Goal: Task Accomplishment & Management: Use online tool/utility

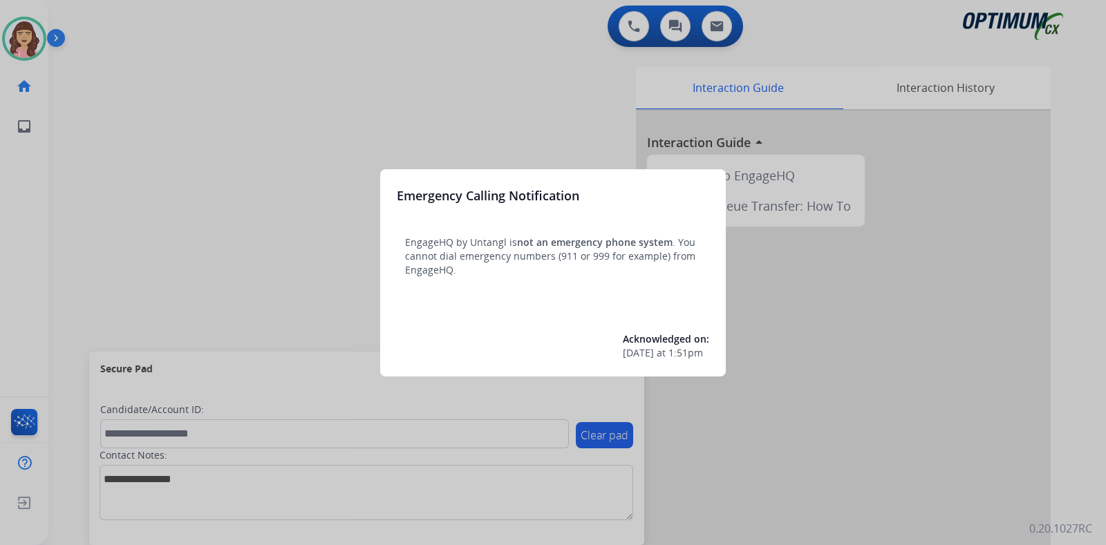
click at [489, 91] on div at bounding box center [553, 272] width 1106 height 545
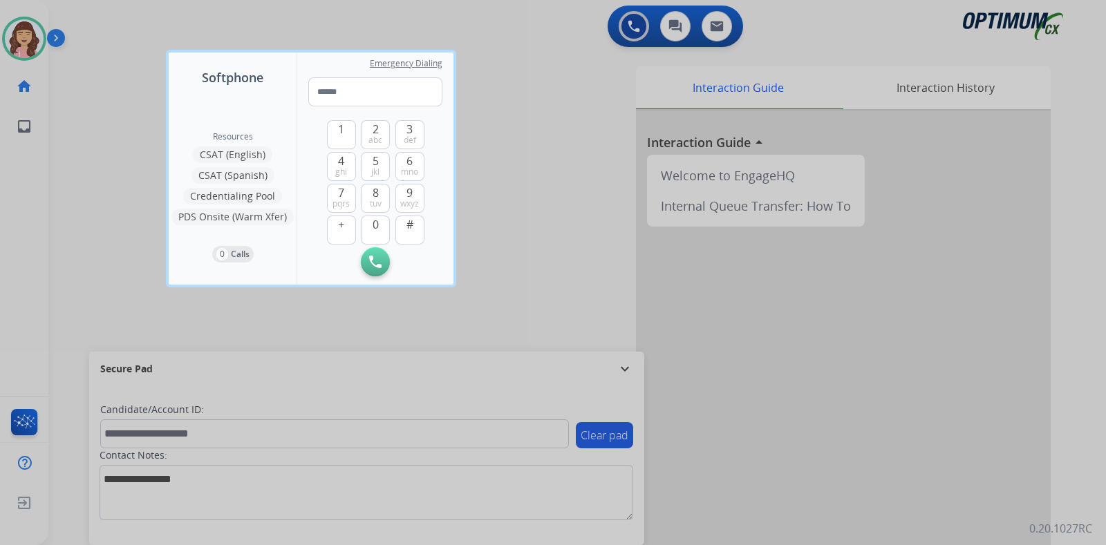
click at [570, 204] on div at bounding box center [553, 272] width 1106 height 545
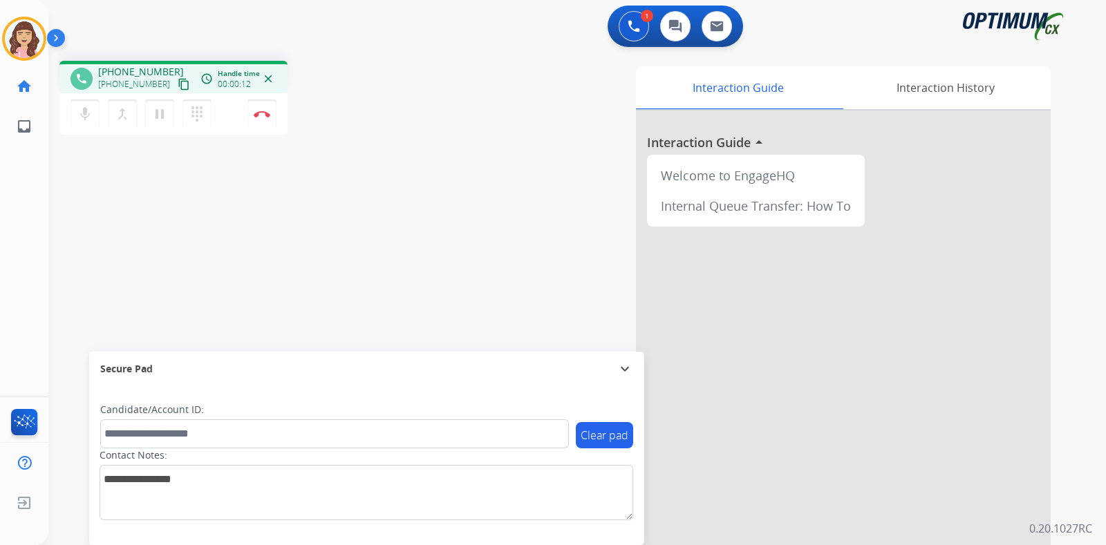
click at [178, 87] on mat-icon "content_copy" at bounding box center [184, 84] width 12 height 12
click at [212, 245] on div "phone [PHONE_NUMBER] [PHONE_NUMBER] content_copy access_time Call metrics Queue…" at bounding box center [560, 338] width 1024 height 576
click at [262, 111] on img at bounding box center [262, 114] width 17 height 7
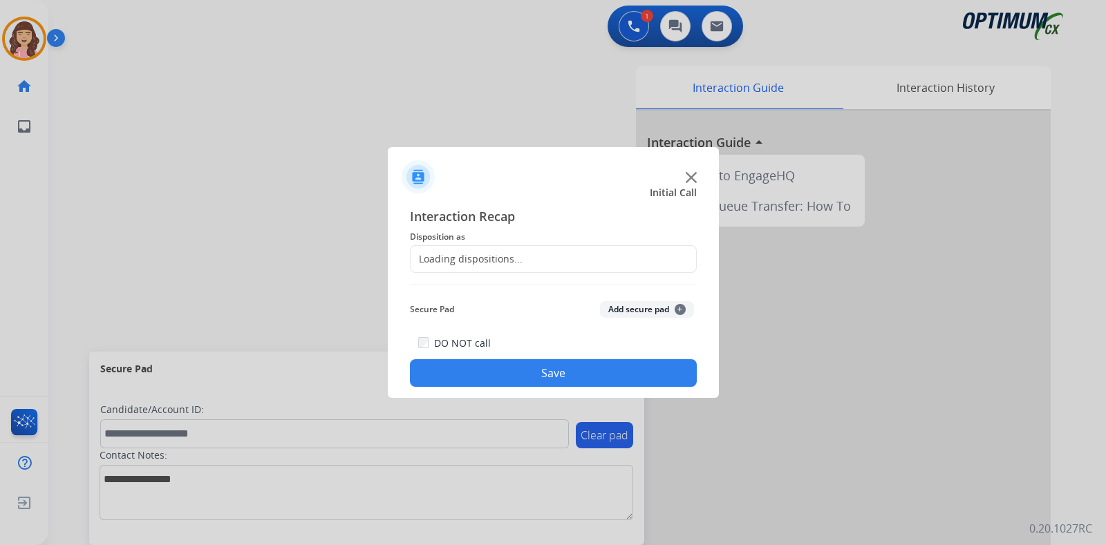
click at [540, 263] on div "Loading dispositions..." at bounding box center [553, 259] width 287 height 28
click at [576, 257] on input "text" at bounding box center [553, 259] width 287 height 28
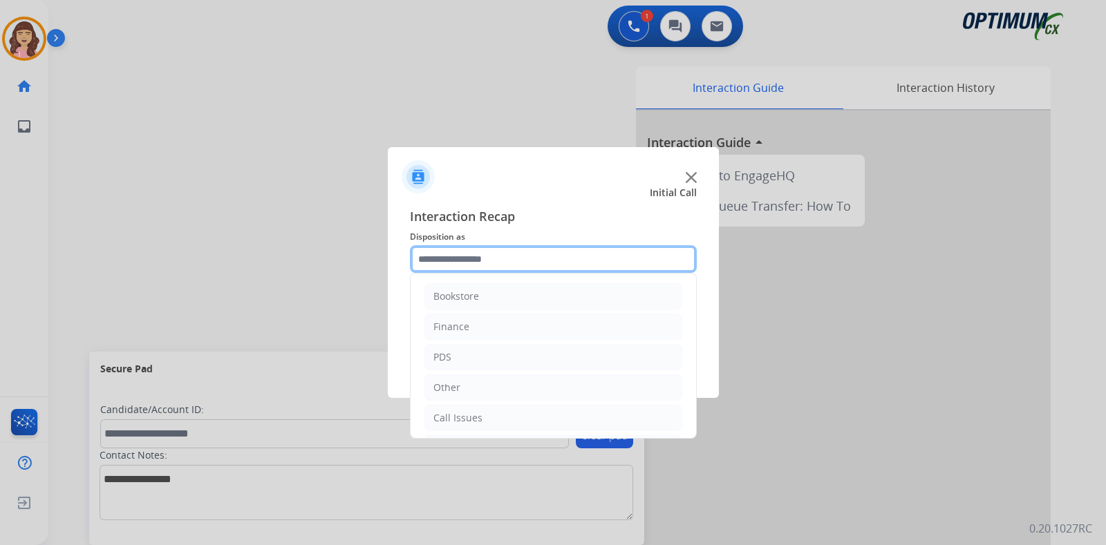
scroll to position [91, 0]
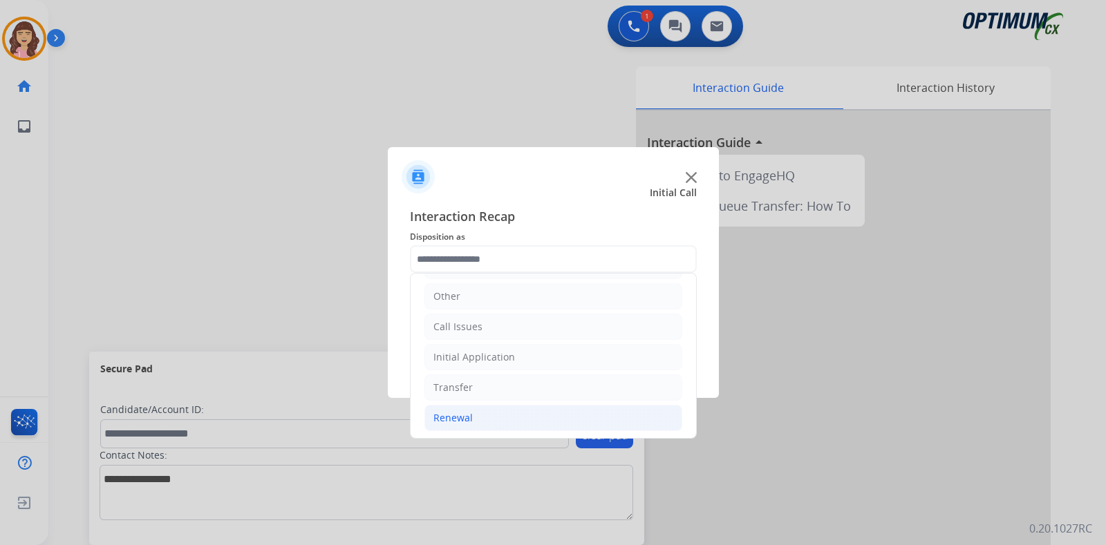
click at [469, 411] on div "Renewal" at bounding box center [452, 418] width 39 height 14
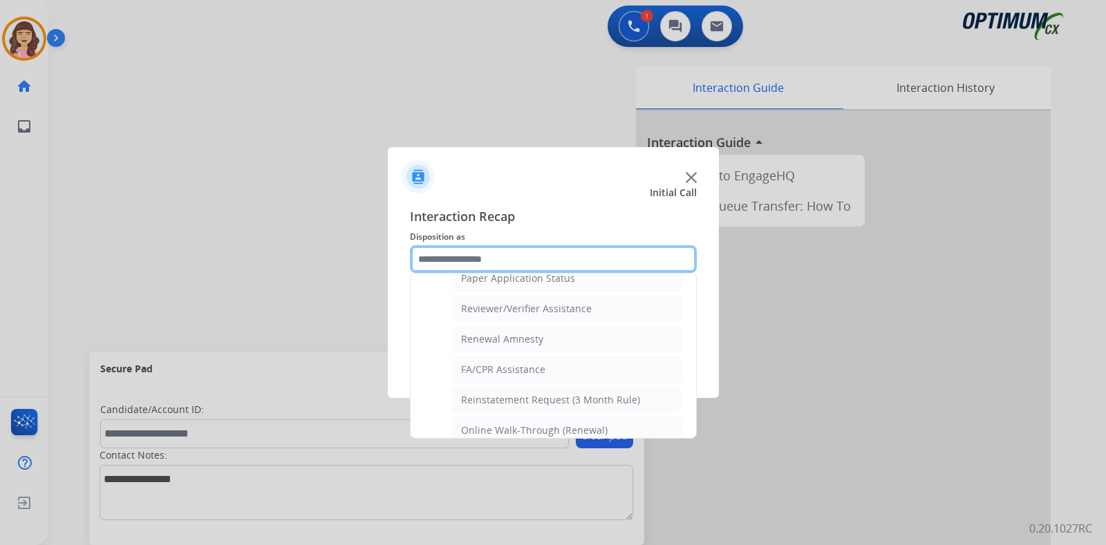
scroll to position [520, 0]
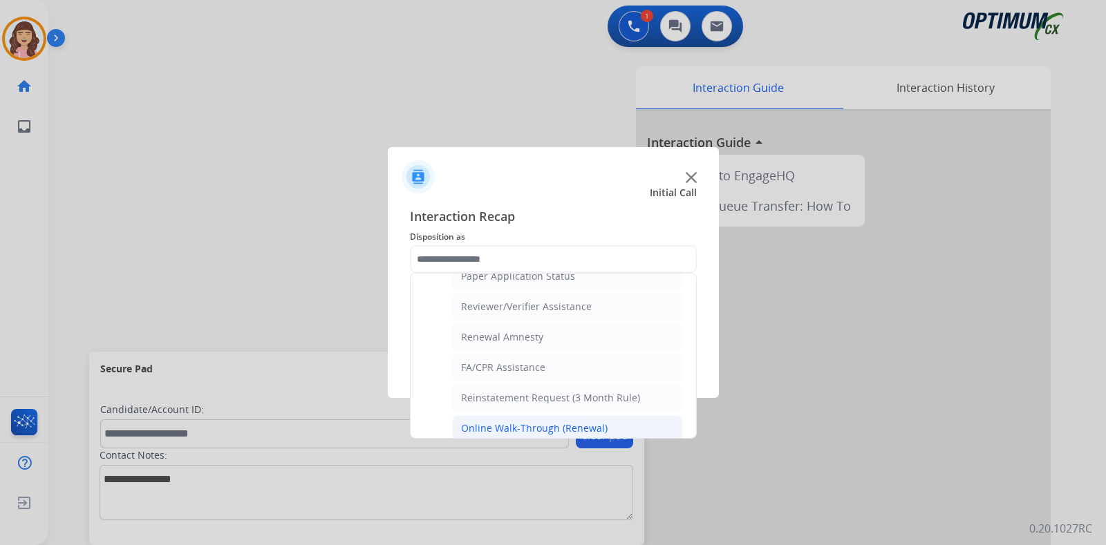
click at [534, 423] on div "Online Walk-Through (Renewal)" at bounding box center [534, 429] width 147 height 14
type input "**********"
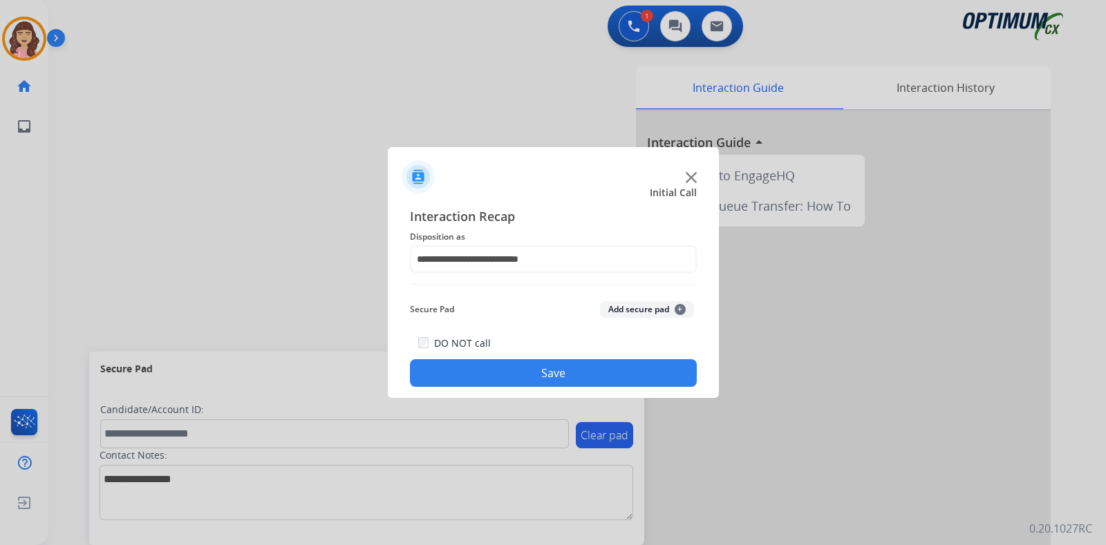
click at [573, 372] on button "Save" at bounding box center [553, 373] width 287 height 28
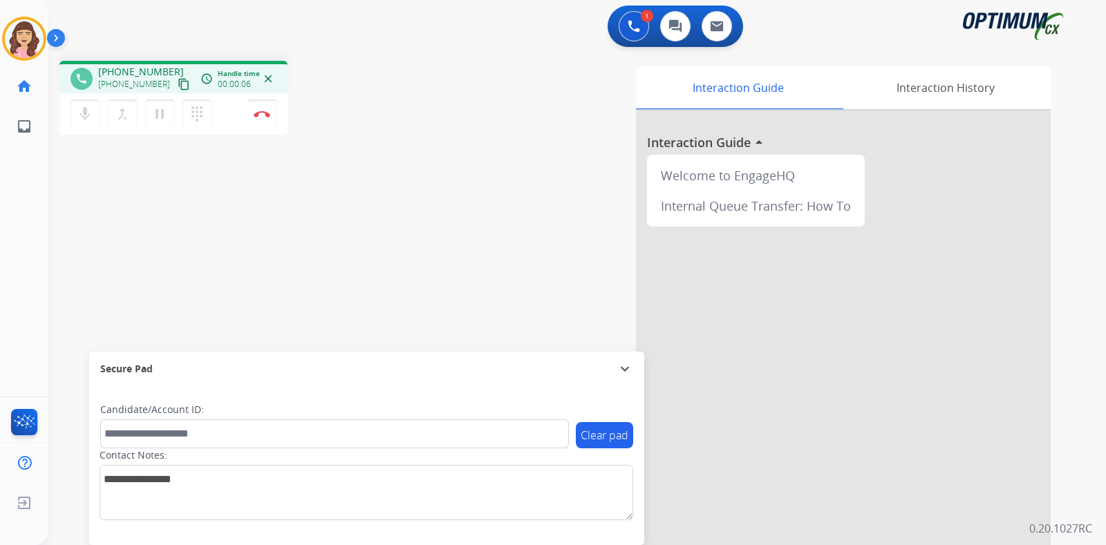
click at [178, 86] on mat-icon "content_copy" at bounding box center [184, 84] width 12 height 12
click at [260, 115] on img at bounding box center [262, 114] width 17 height 7
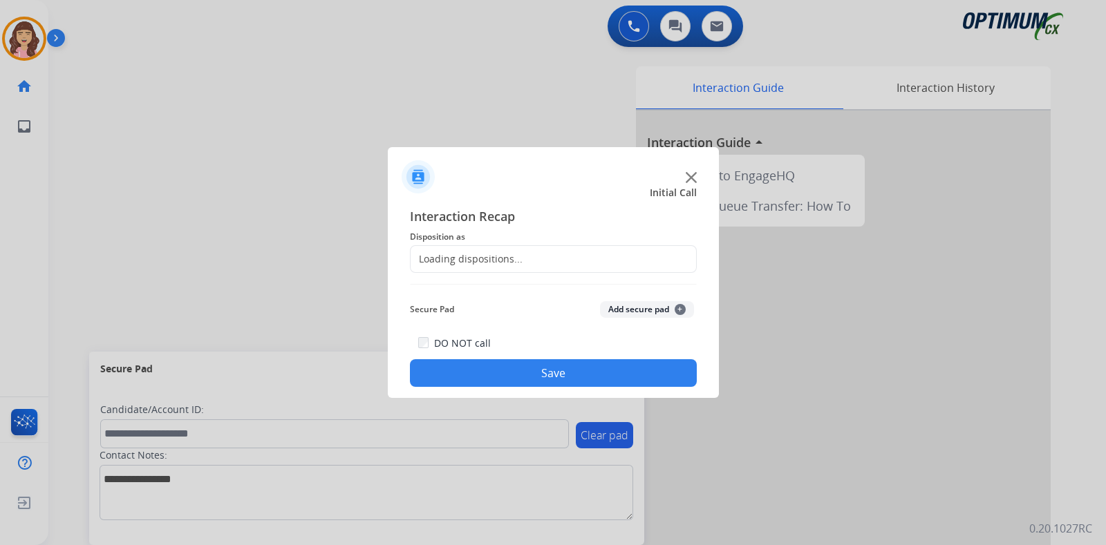
click at [498, 261] on div "Loading dispositions..." at bounding box center [467, 259] width 112 height 14
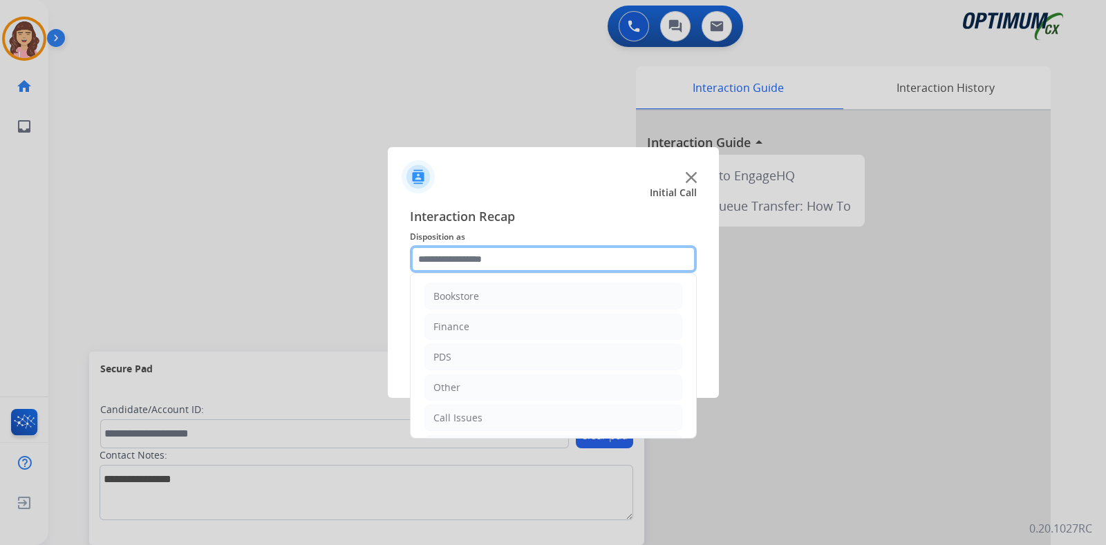
click at [547, 261] on input "text" at bounding box center [553, 259] width 287 height 28
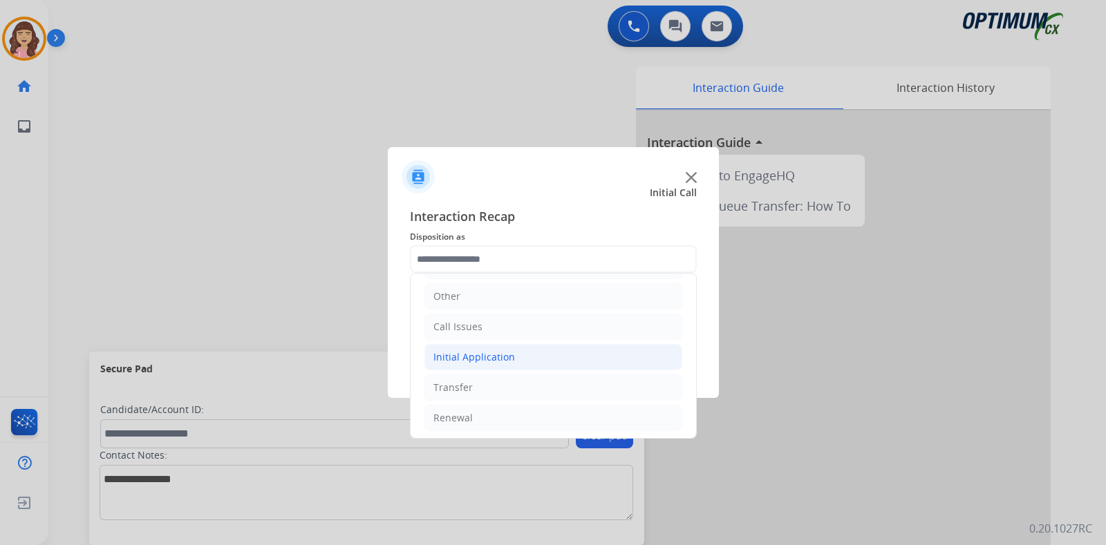
click at [478, 350] on div "Initial Application" at bounding box center [474, 357] width 82 height 14
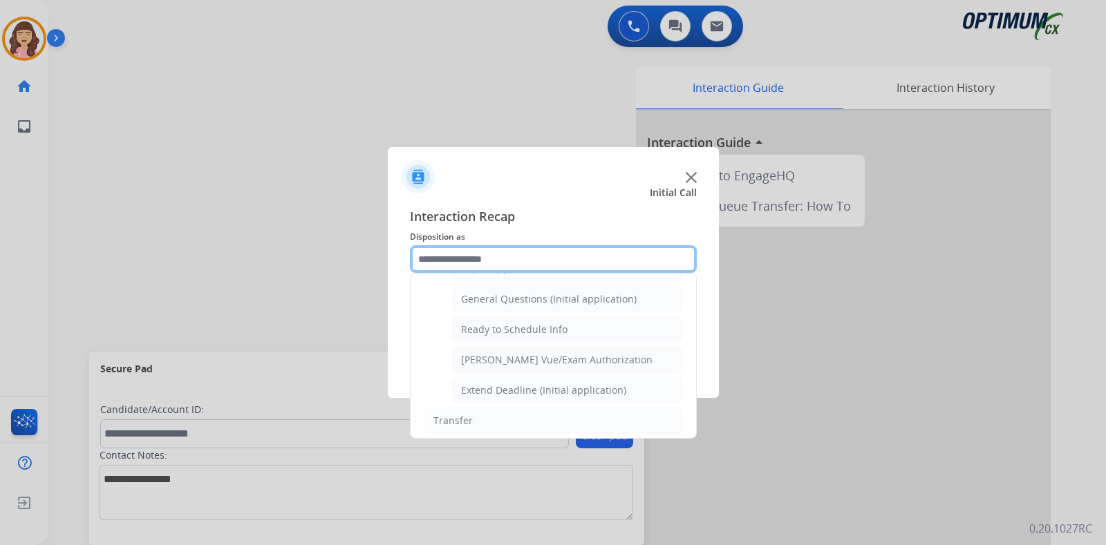
scroll to position [794, 0]
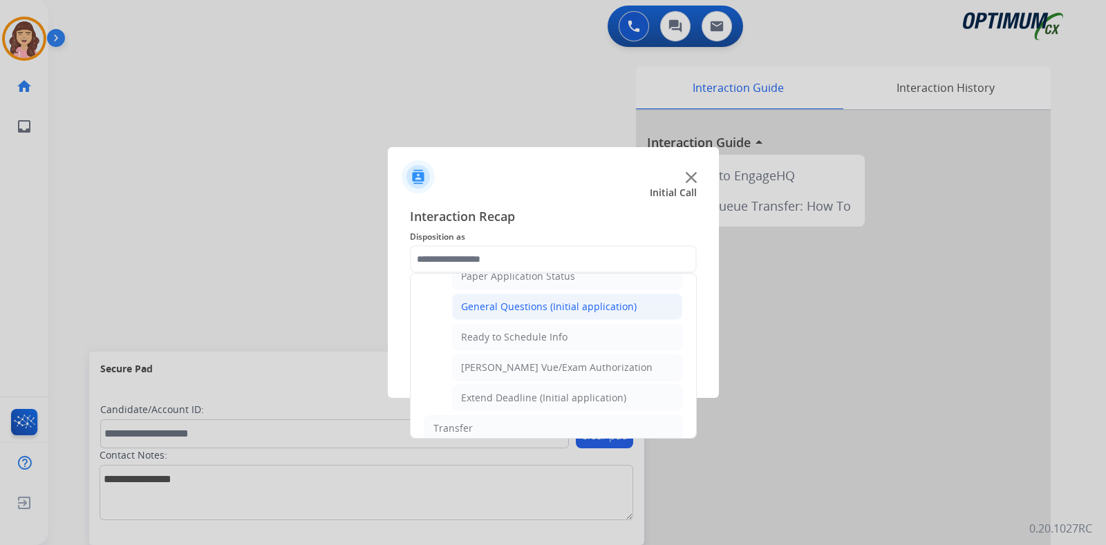
click at [567, 294] on li "General Questions (Initial application)" at bounding box center [567, 307] width 230 height 26
type input "**********"
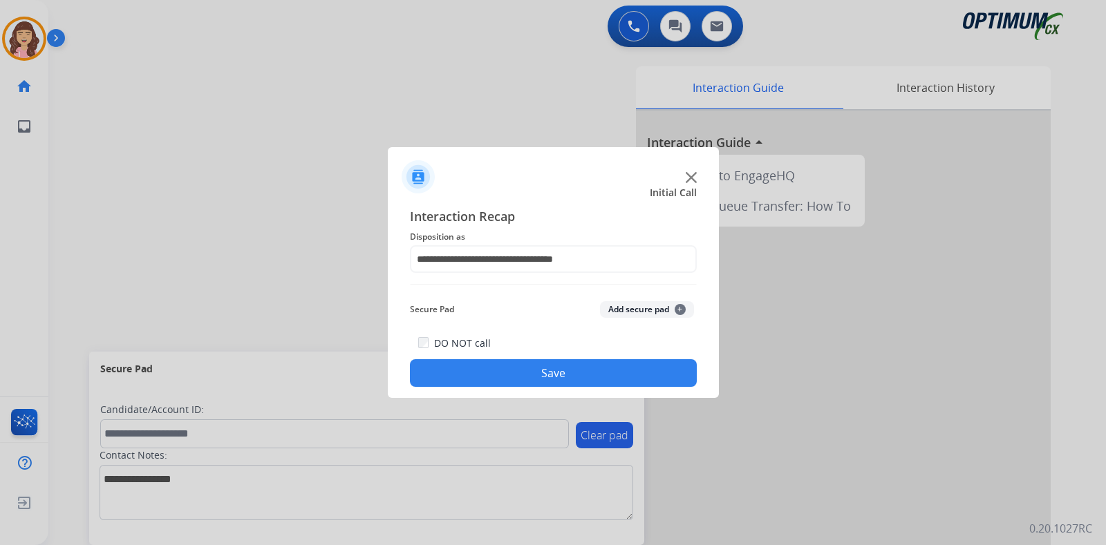
click at [528, 366] on button "Save" at bounding box center [553, 373] width 287 height 28
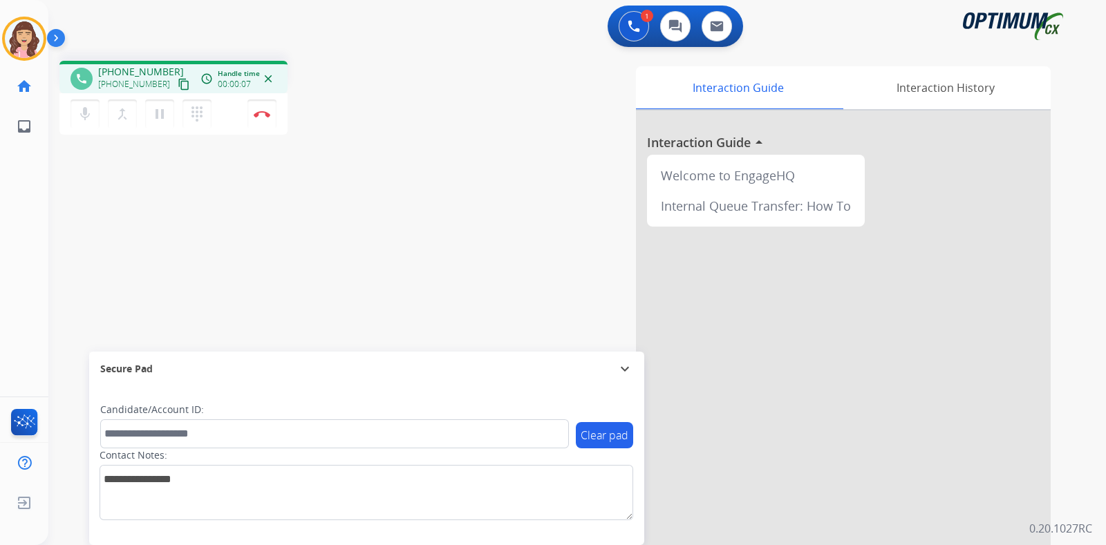
click at [178, 82] on mat-icon "content_copy" at bounding box center [184, 84] width 12 height 12
click at [263, 114] on img at bounding box center [262, 114] width 17 height 7
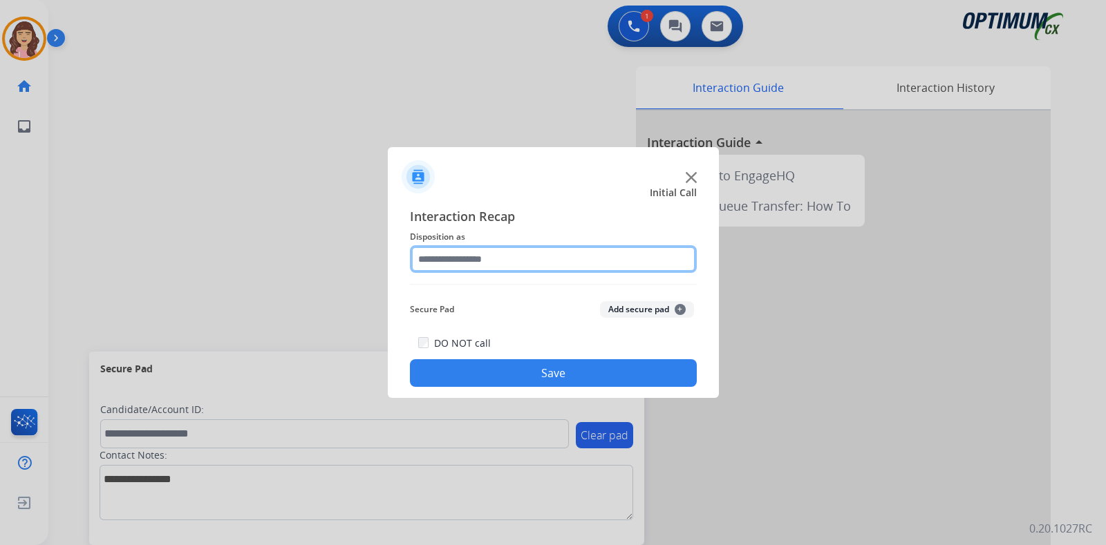
click at [472, 255] on input "text" at bounding box center [553, 259] width 287 height 28
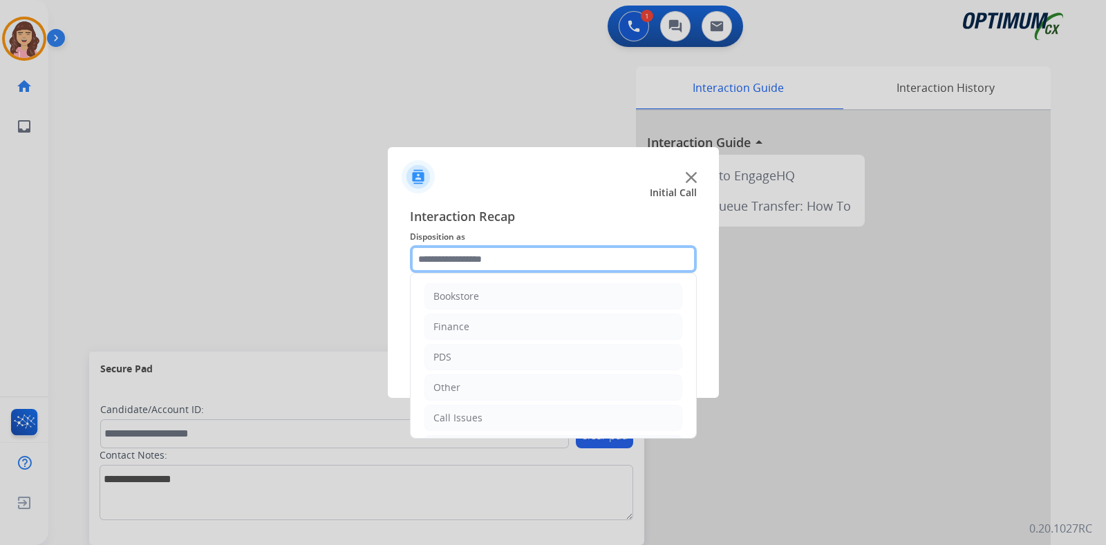
scroll to position [91, 0]
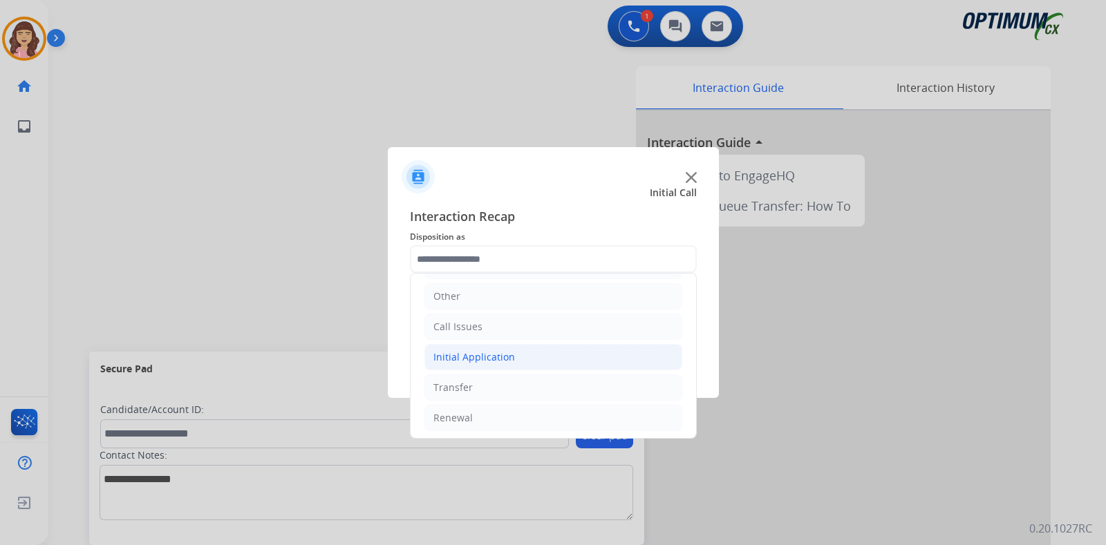
click at [511, 355] on li "Initial Application" at bounding box center [553, 357] width 258 height 26
click at [480, 420] on div "Appeals" at bounding box center [479, 418] width 37 height 14
type input "*******"
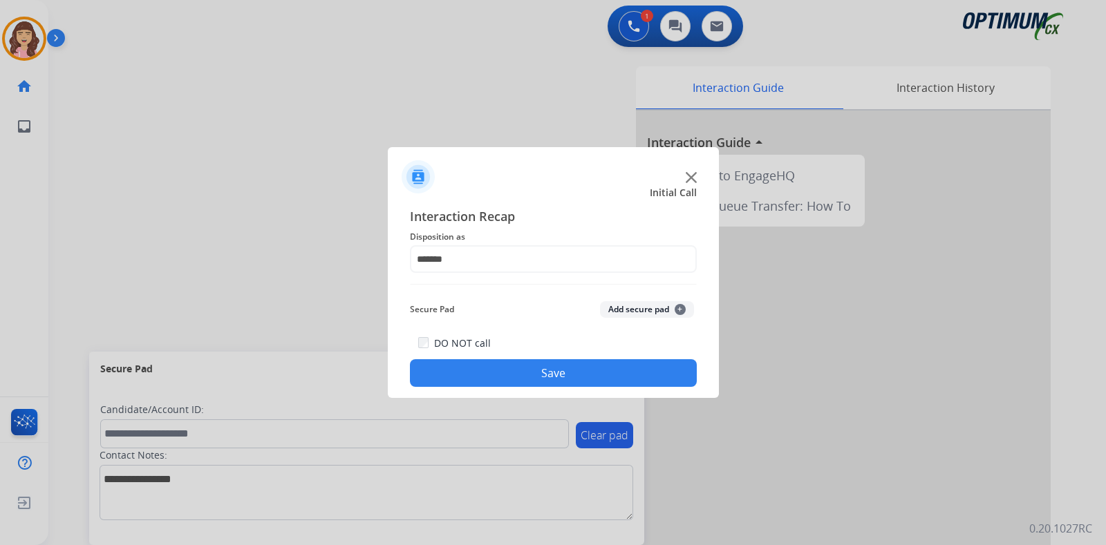
click at [541, 370] on button "Save" at bounding box center [553, 373] width 287 height 28
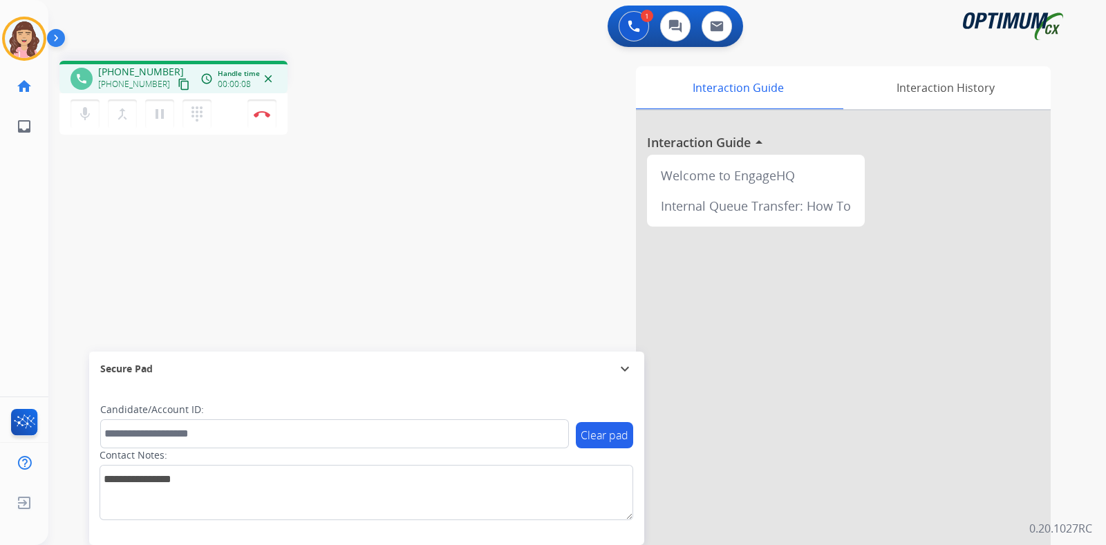
click at [178, 88] on mat-icon "content_copy" at bounding box center [184, 84] width 12 height 12
click at [240, 203] on div "phone +12023415948 +12023415948 content_copy access_time Call metrics Queue 00:…" at bounding box center [560, 338] width 1024 height 576
click at [264, 113] on img at bounding box center [262, 114] width 17 height 7
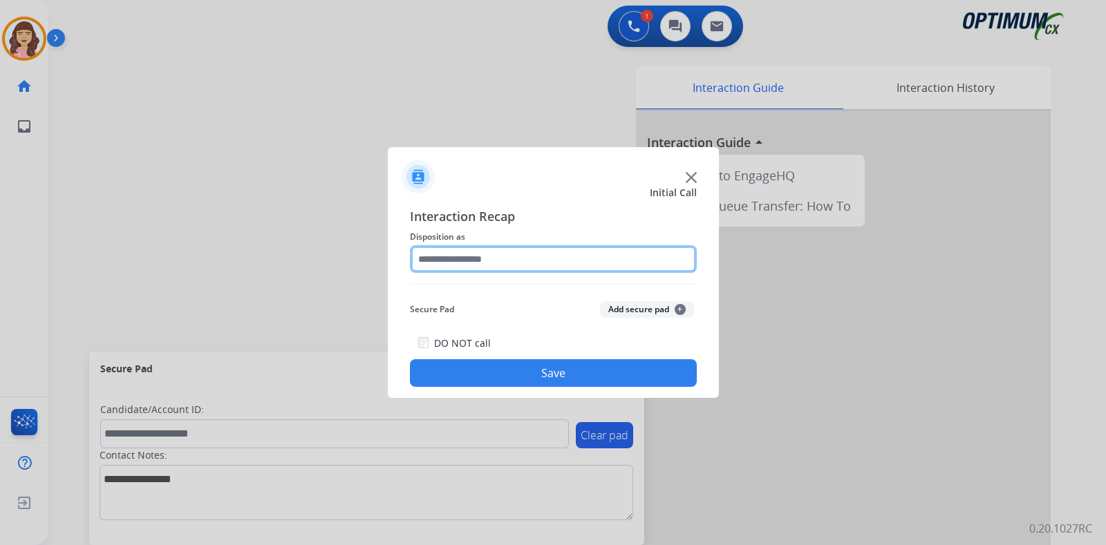
click at [517, 254] on input "text" at bounding box center [553, 259] width 287 height 28
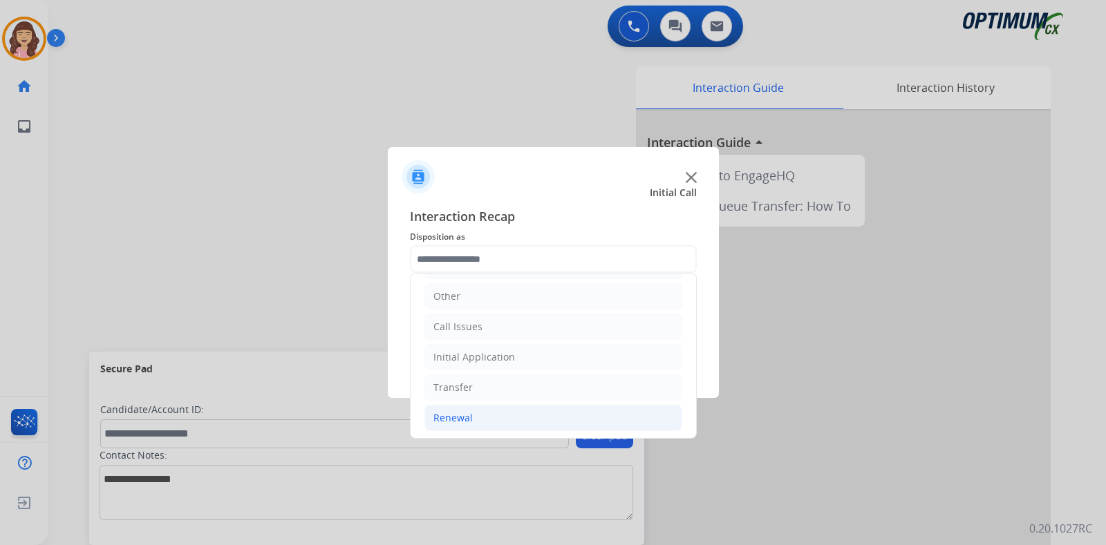
click at [454, 411] on div "Renewal" at bounding box center [452, 418] width 39 height 14
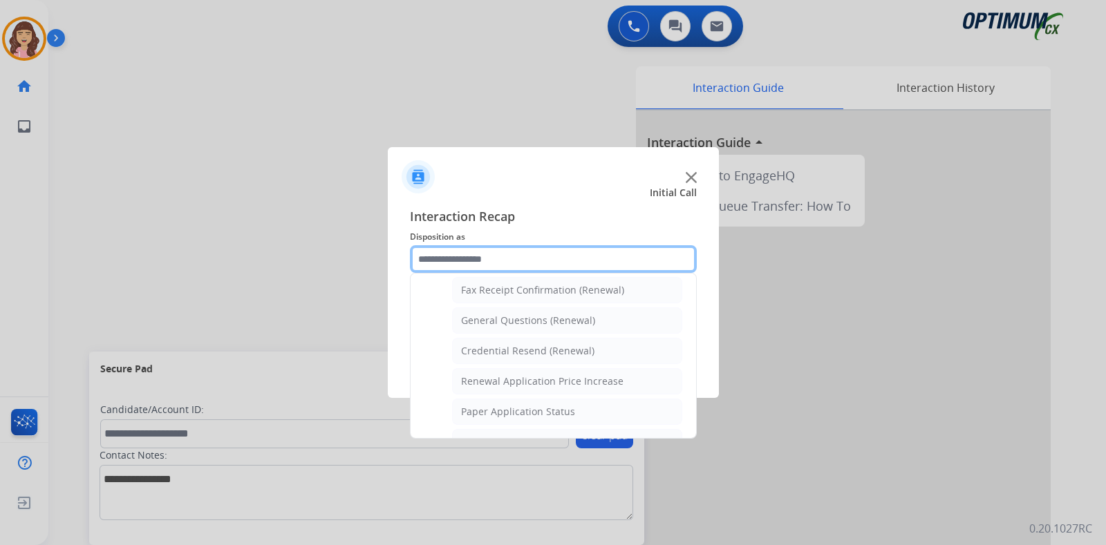
scroll to position [377, 0]
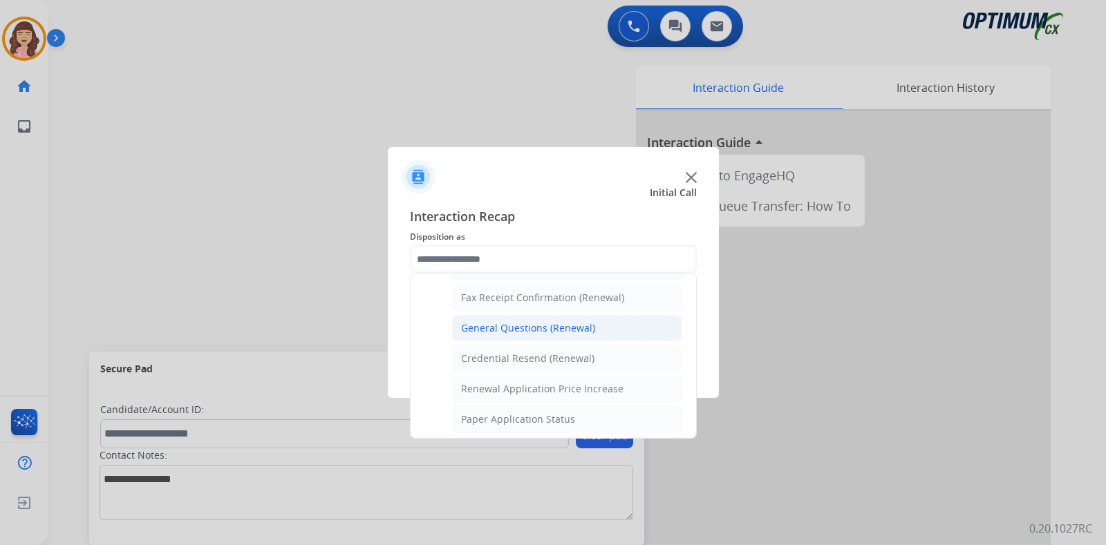
click at [541, 315] on li "General Questions (Renewal)" at bounding box center [567, 328] width 230 height 26
type input "**********"
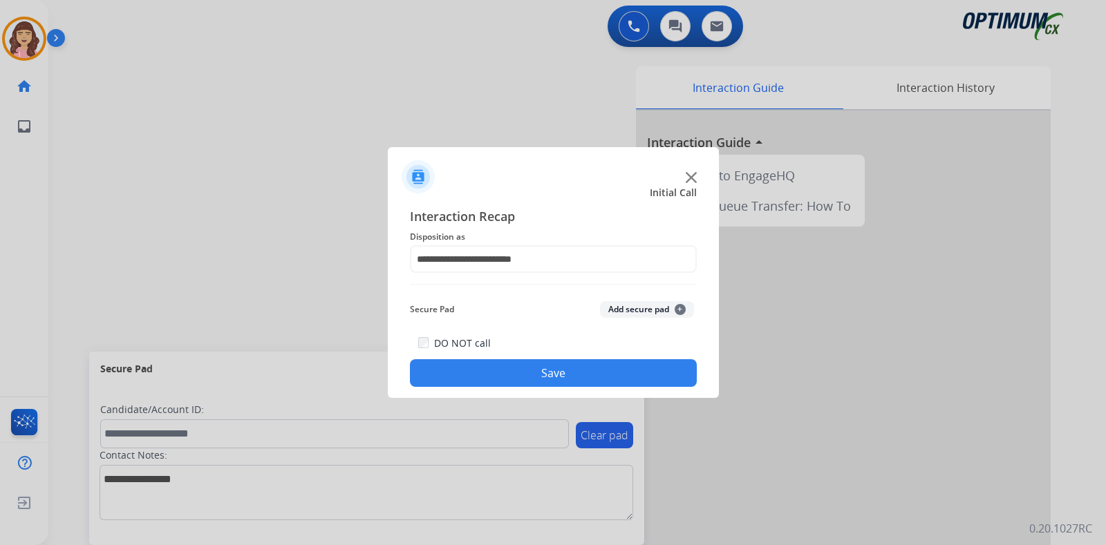
click at [556, 370] on button "Save" at bounding box center [553, 373] width 287 height 28
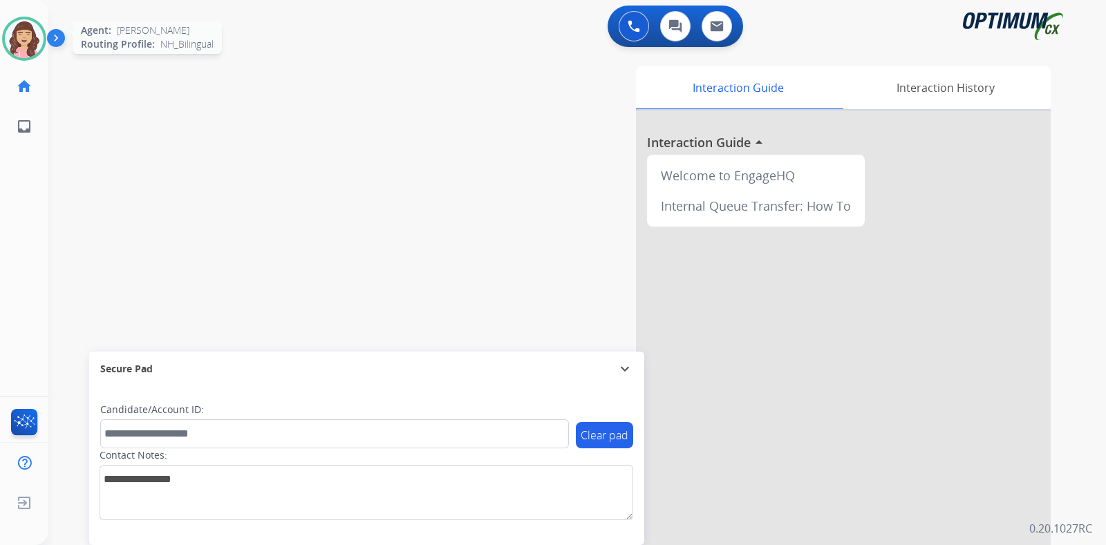
click at [17, 35] on img at bounding box center [24, 38] width 39 height 39
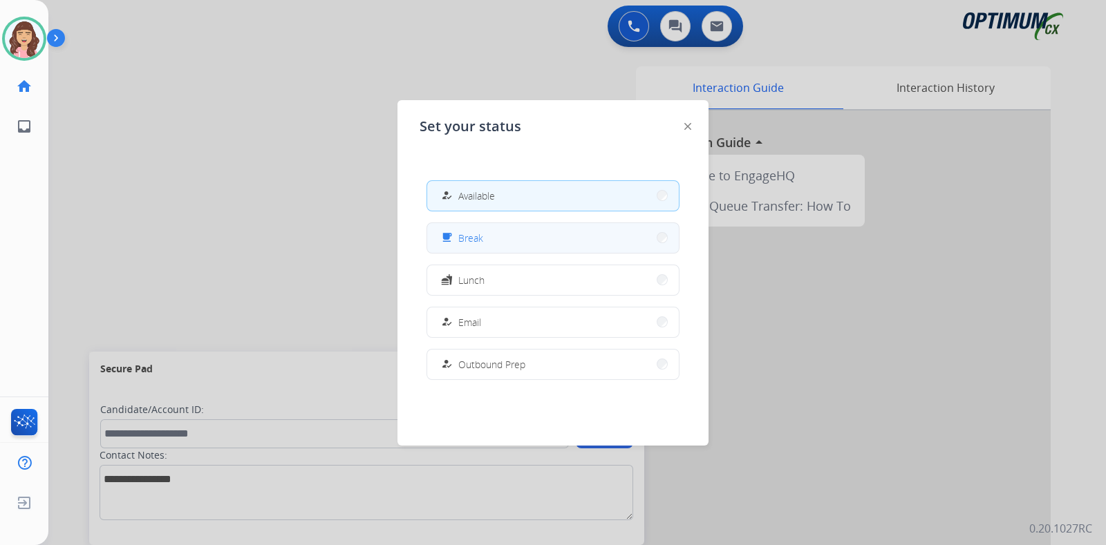
click at [502, 240] on button "free_breakfast Break" at bounding box center [553, 238] width 252 height 30
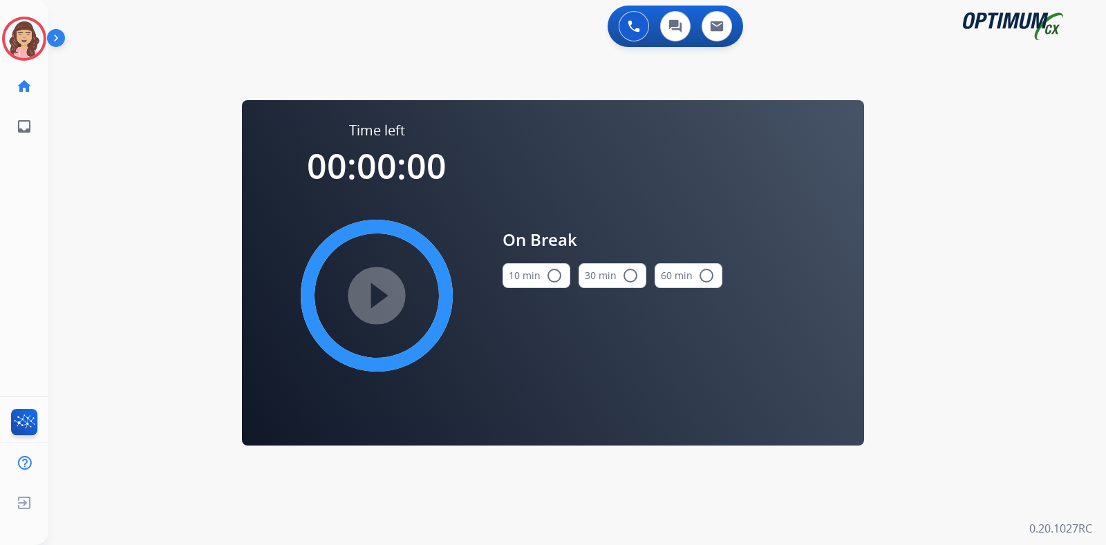
click at [549, 274] on mat-icon "radio_button_unchecked" at bounding box center [554, 275] width 17 height 17
click at [373, 294] on mat-icon "play_circle_filled" at bounding box center [376, 296] width 17 height 17
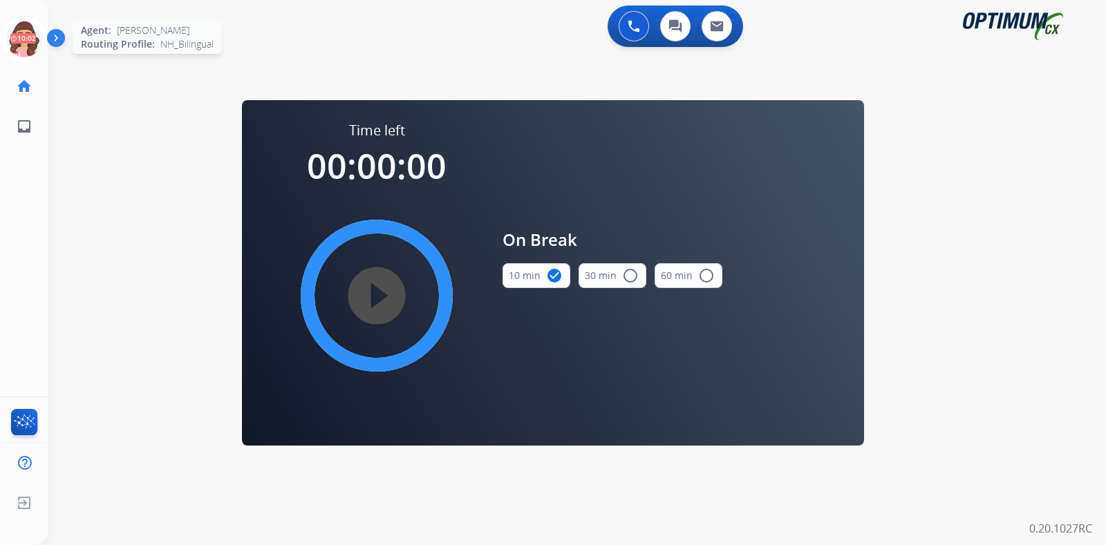
click at [26, 38] on icon at bounding box center [24, 39] width 45 height 45
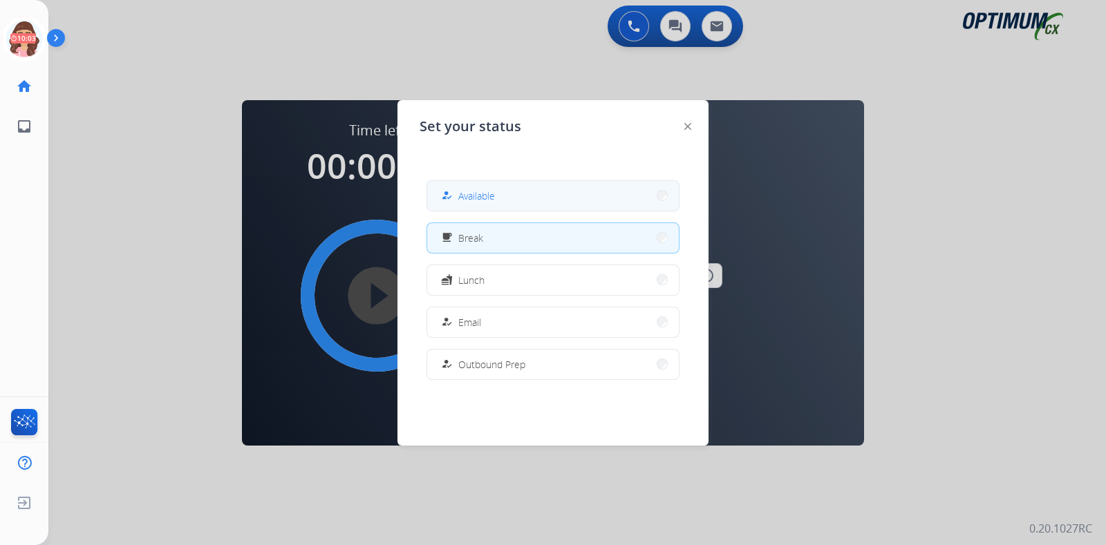
click at [493, 196] on span "Available" at bounding box center [476, 196] width 37 height 15
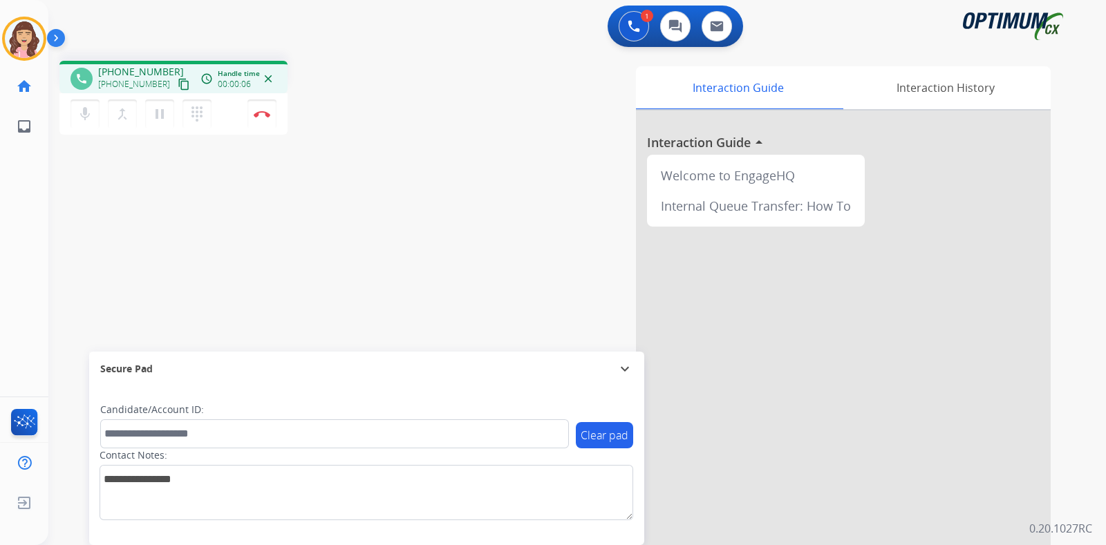
click at [178, 83] on mat-icon "content_copy" at bounding box center [184, 84] width 12 height 12
click at [257, 117] on img at bounding box center [262, 114] width 17 height 7
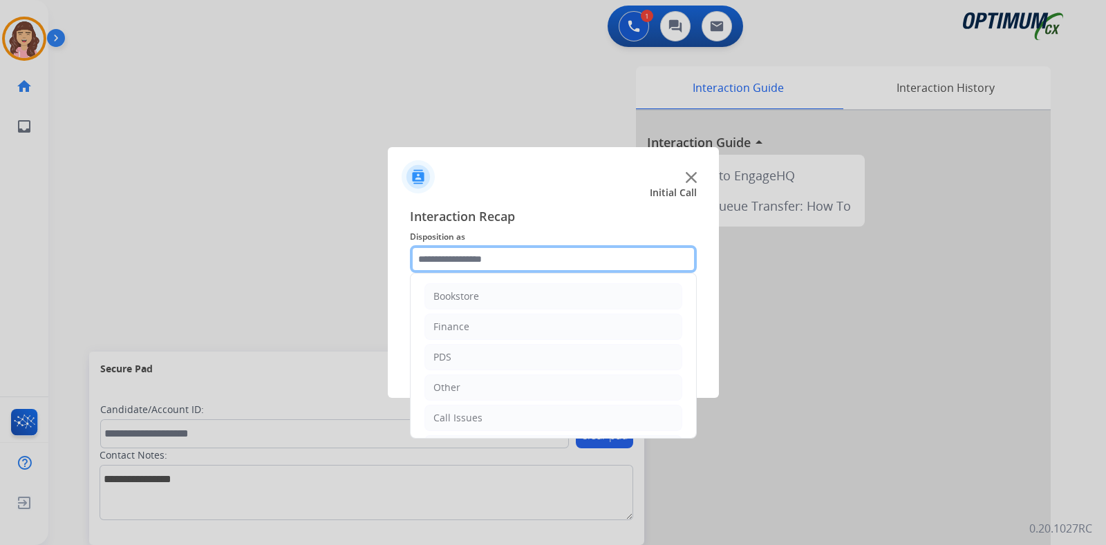
click at [507, 259] on input "text" at bounding box center [553, 259] width 287 height 28
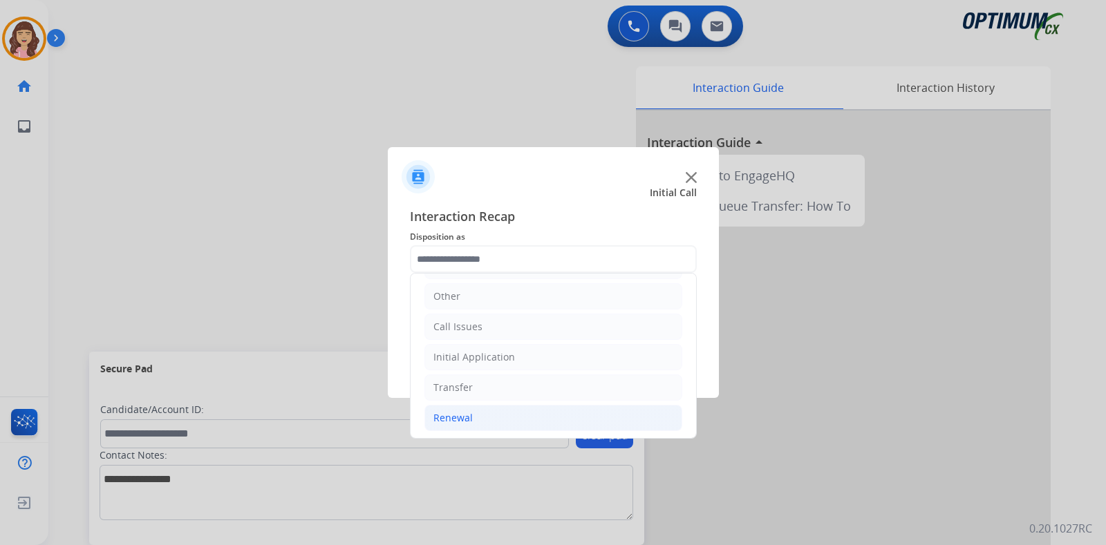
click at [480, 420] on li "Renewal" at bounding box center [553, 418] width 258 height 26
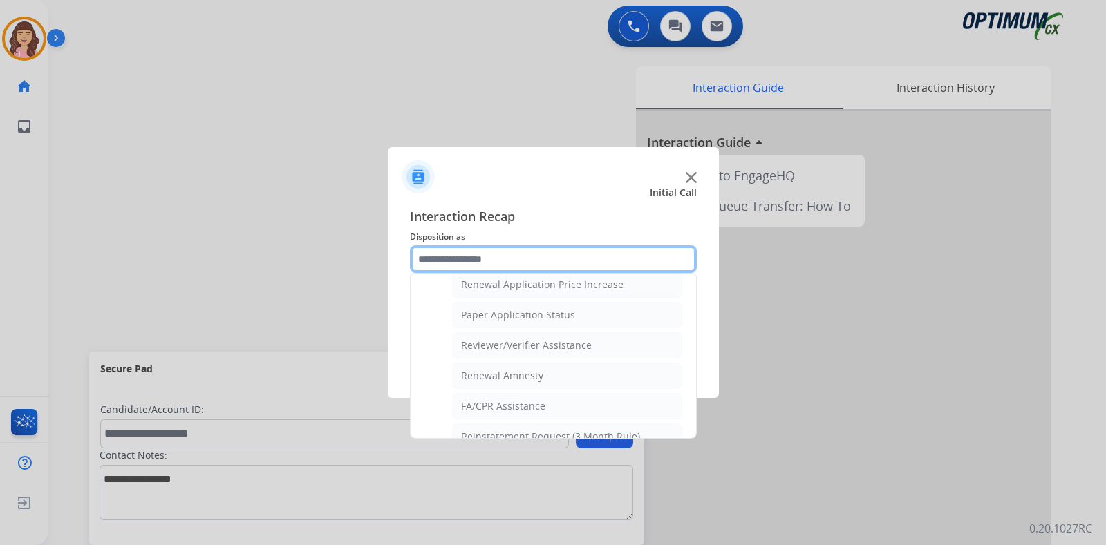
scroll to position [528, 0]
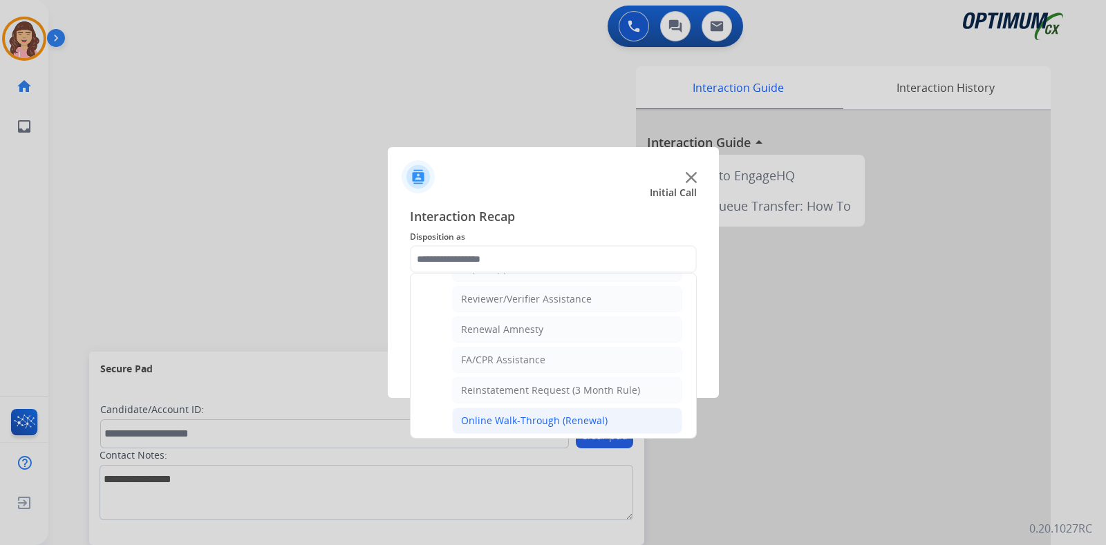
click at [574, 417] on div "Online Walk-Through (Renewal)" at bounding box center [534, 421] width 147 height 14
type input "**********"
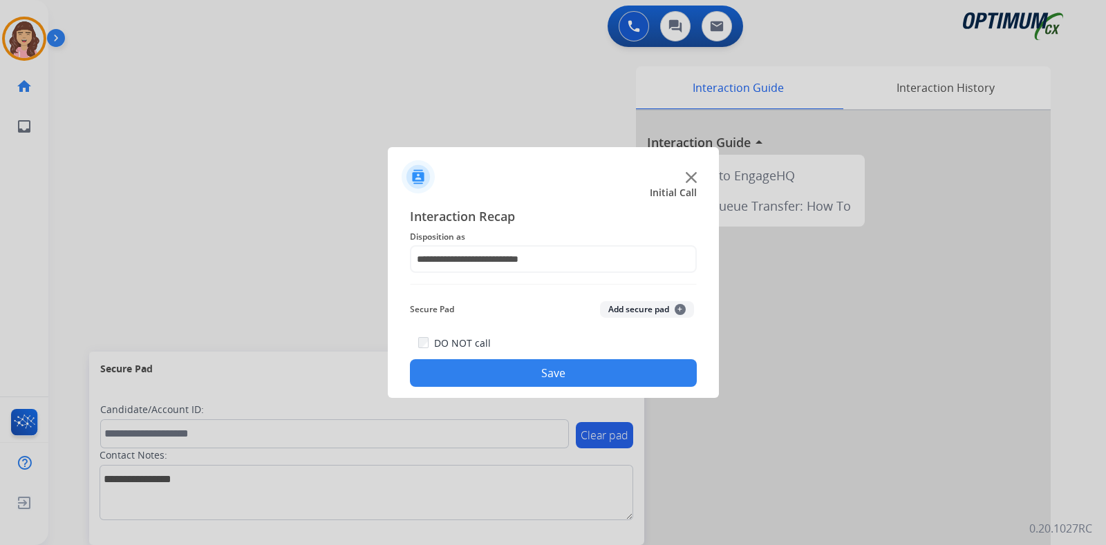
click at [569, 371] on button "Save" at bounding box center [553, 373] width 287 height 28
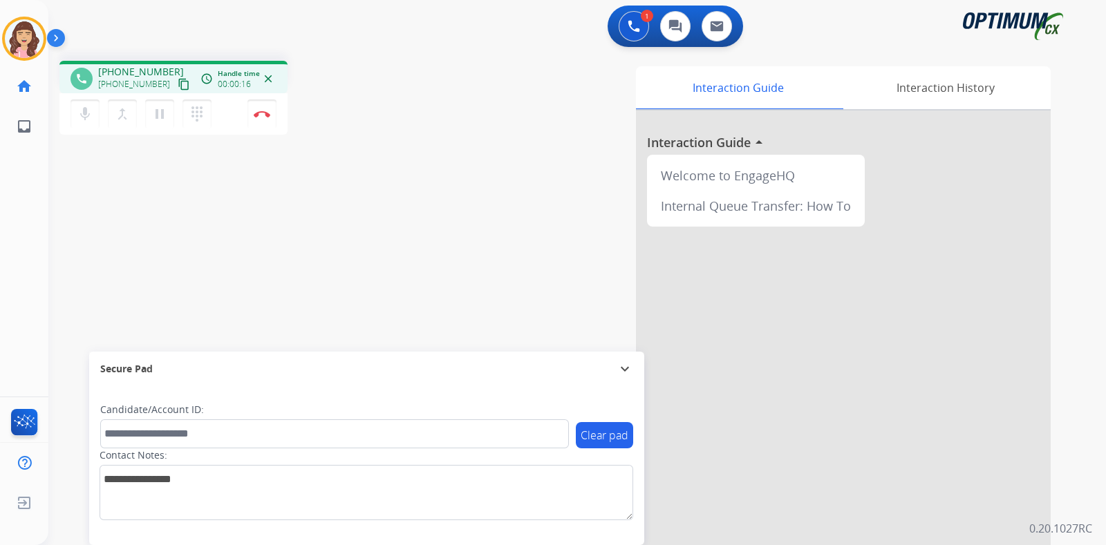
click at [178, 83] on mat-icon "content_copy" at bounding box center [184, 84] width 12 height 12
click at [264, 116] on img at bounding box center [262, 114] width 17 height 7
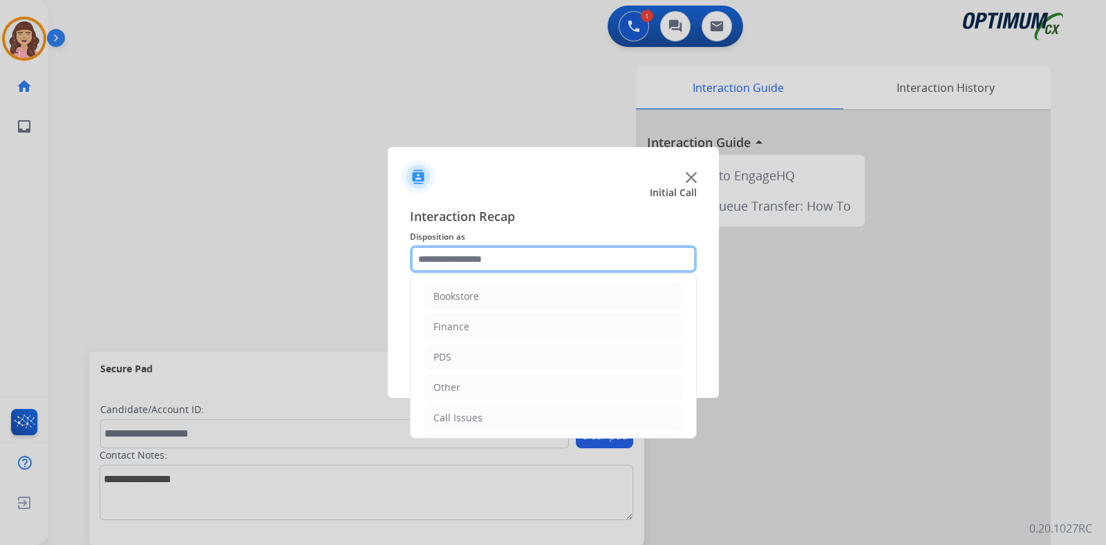
click at [470, 264] on input "text" at bounding box center [553, 259] width 287 height 28
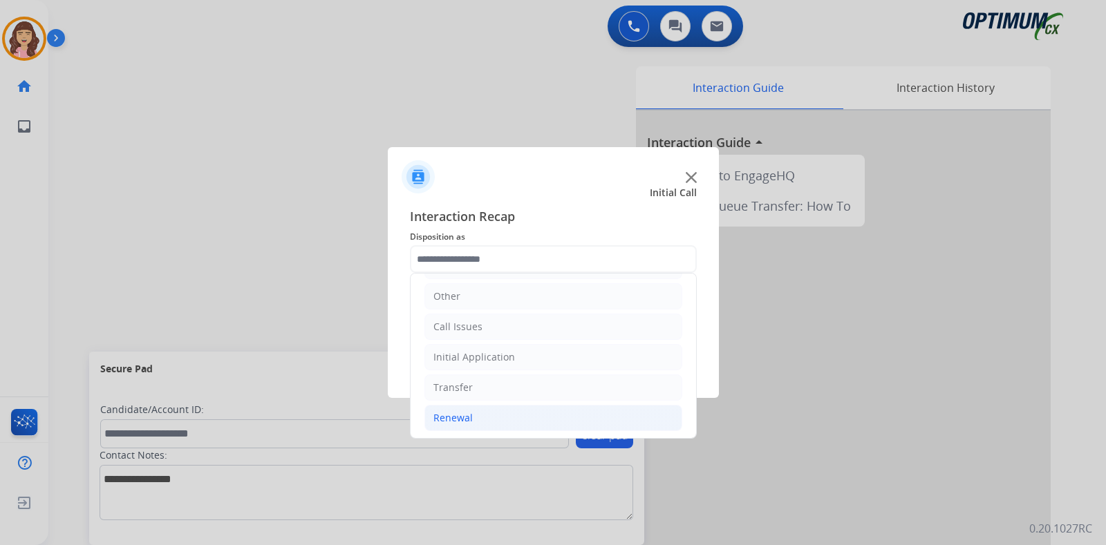
click at [455, 419] on div "Renewal" at bounding box center [452, 418] width 39 height 14
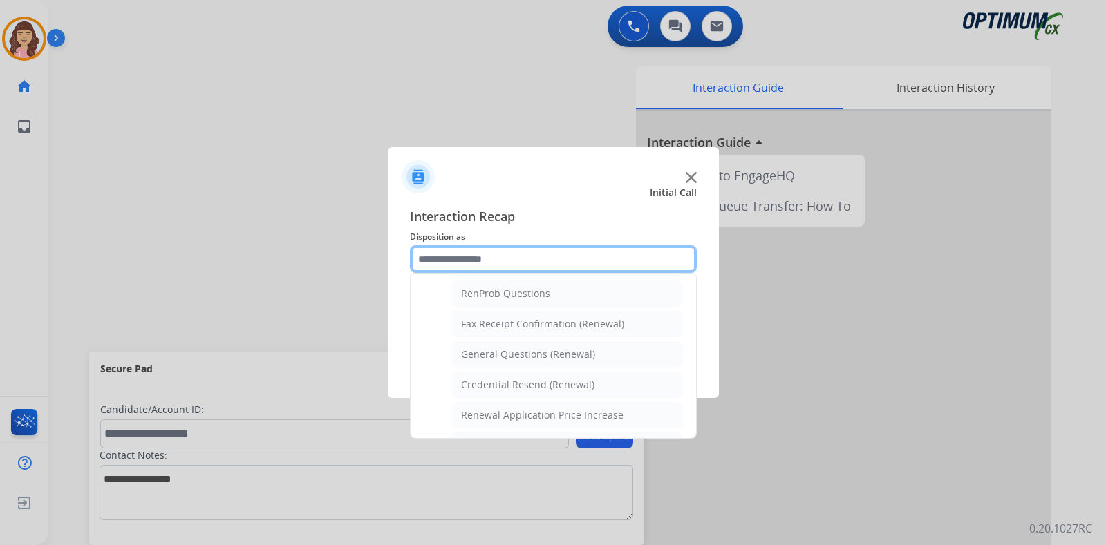
scroll to position [348, 0]
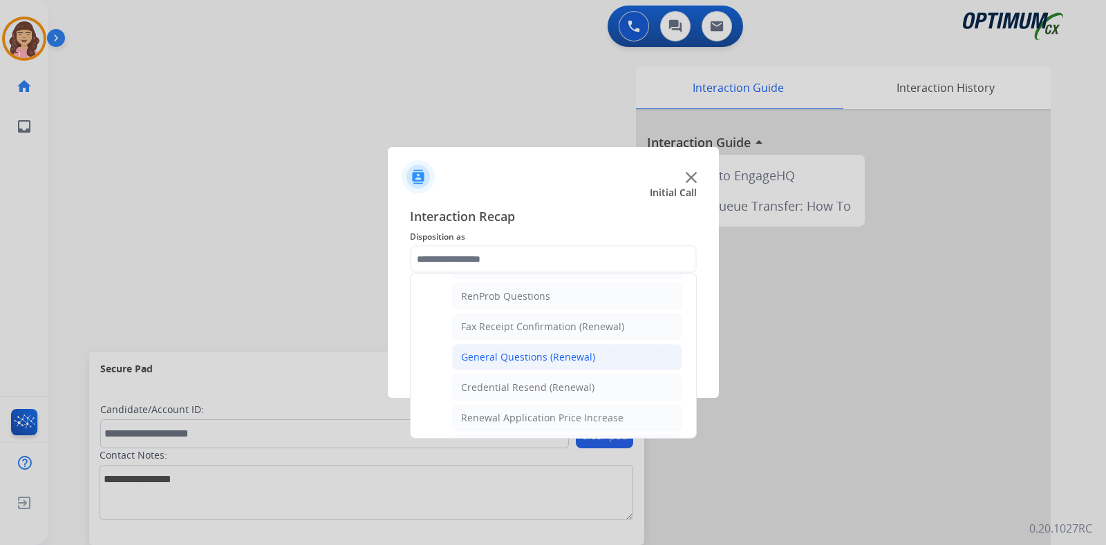
click at [550, 346] on li "General Questions (Renewal)" at bounding box center [567, 357] width 230 height 26
type input "**********"
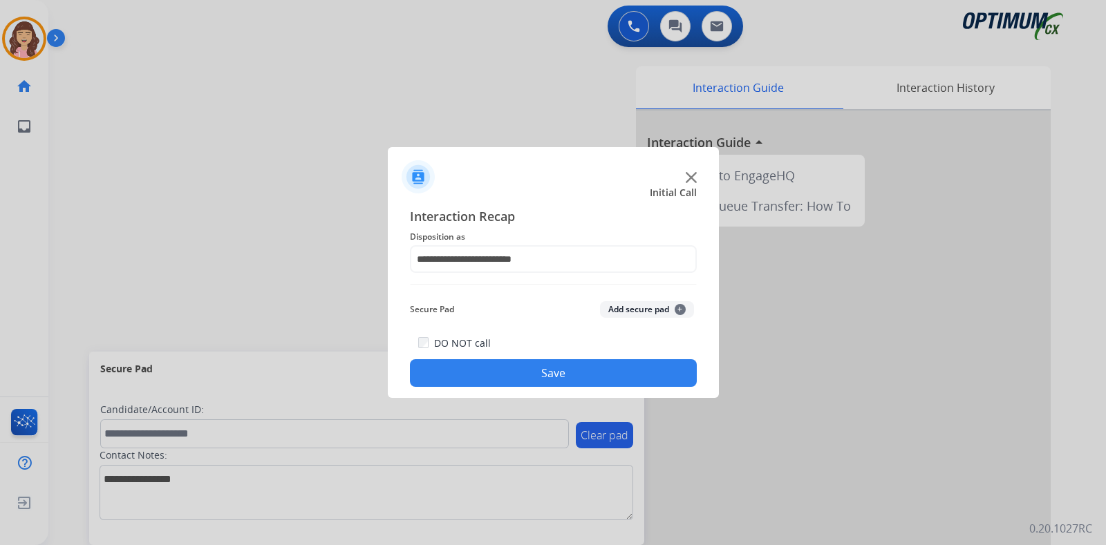
click at [549, 375] on button "Save" at bounding box center [553, 373] width 287 height 28
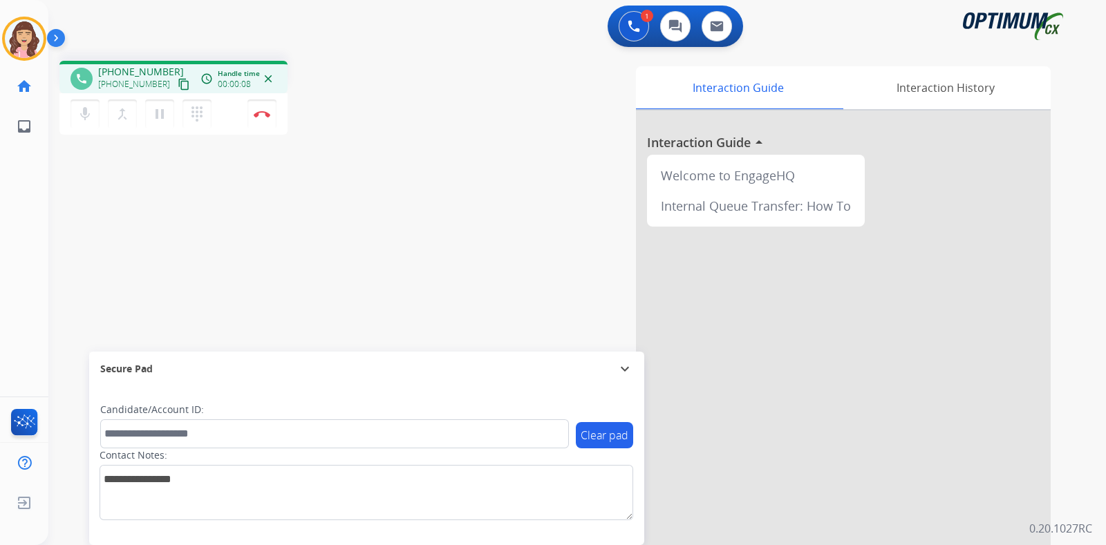
click at [178, 81] on mat-icon "content_copy" at bounding box center [184, 84] width 12 height 12
click at [262, 112] on img at bounding box center [262, 114] width 17 height 7
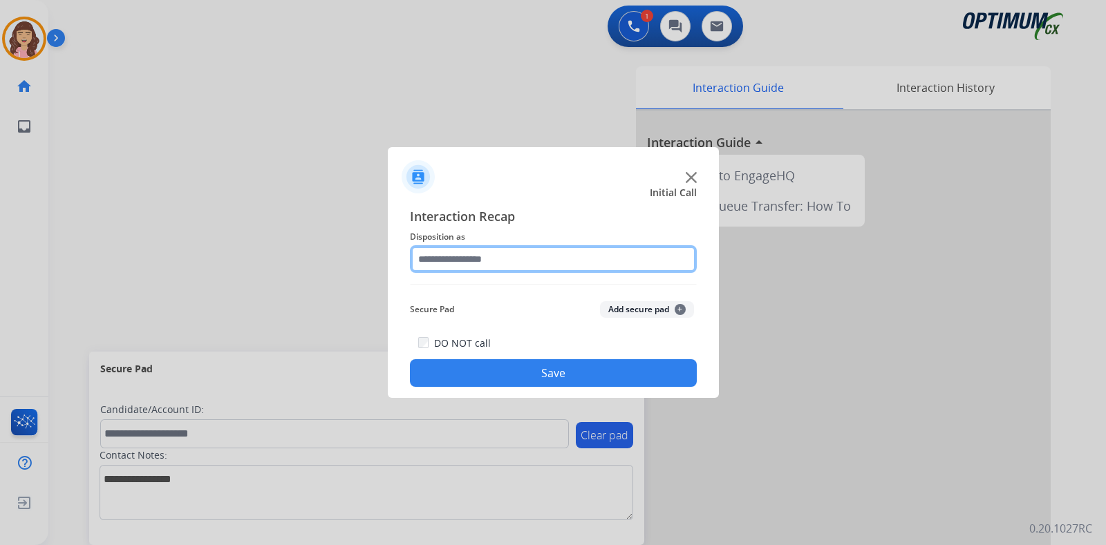
click at [508, 254] on input "text" at bounding box center [553, 259] width 287 height 28
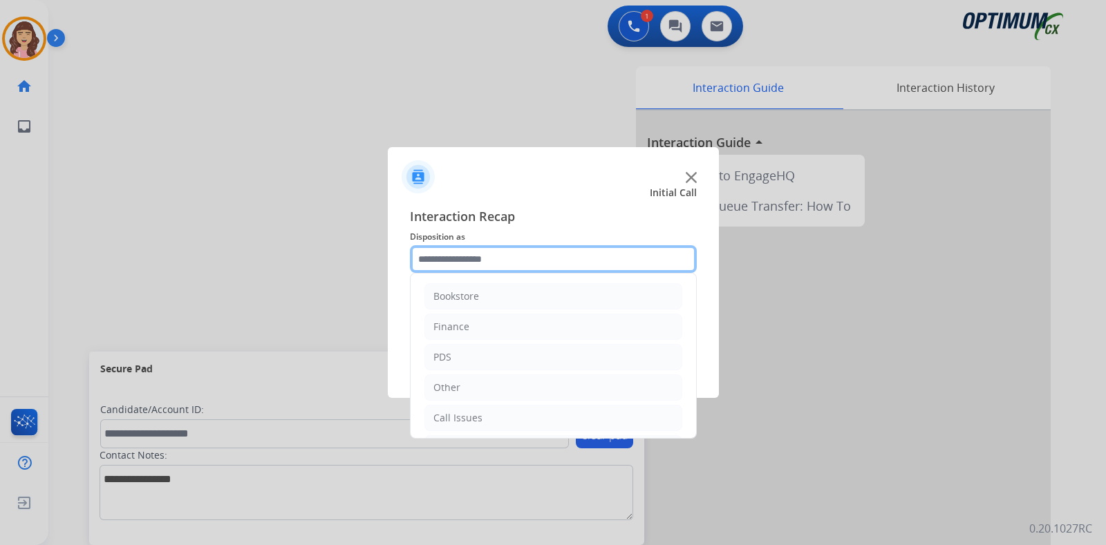
scroll to position [91, 0]
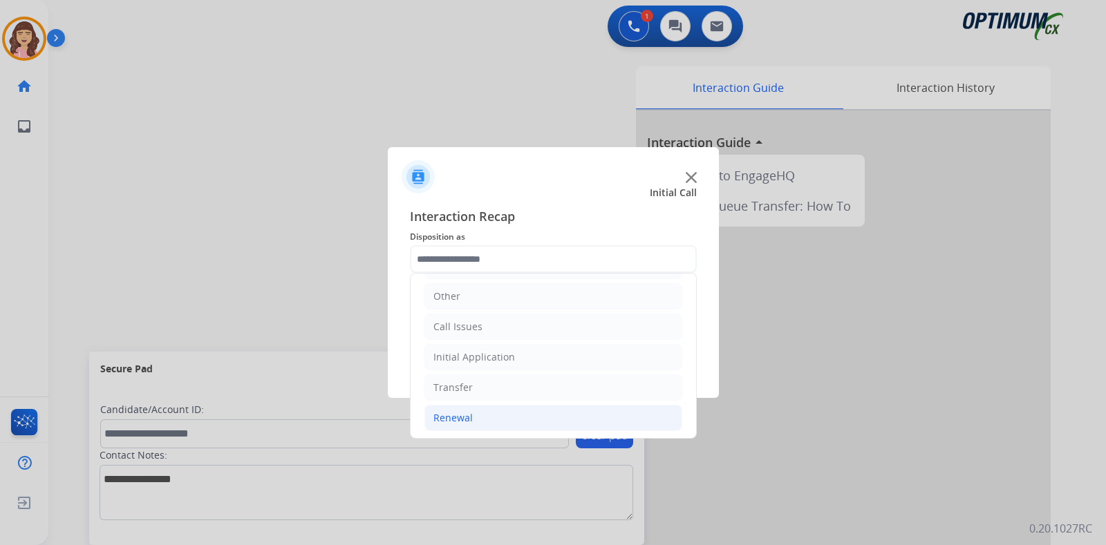
click at [479, 411] on li "Renewal" at bounding box center [553, 418] width 258 height 26
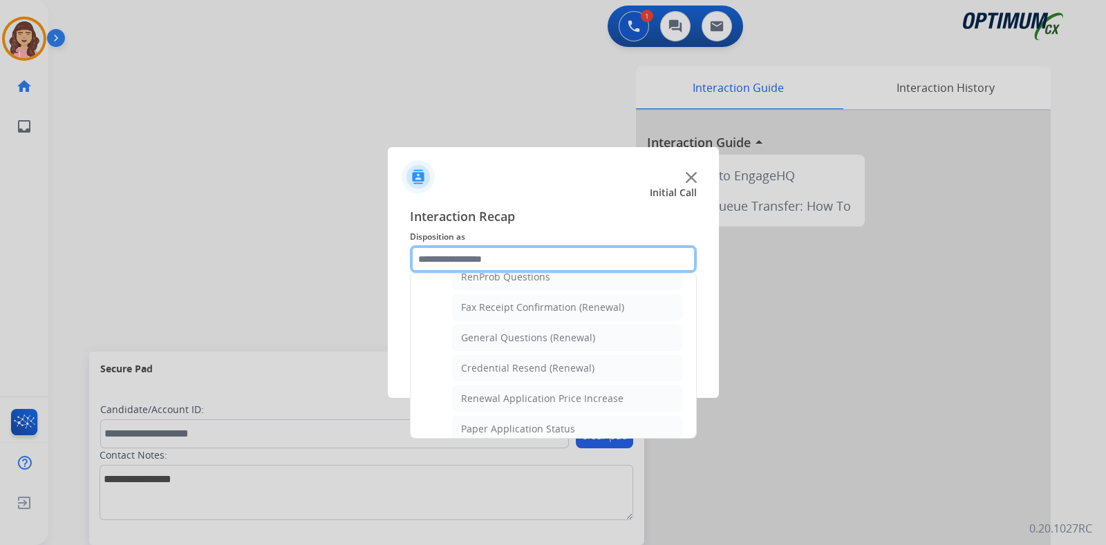
scroll to position [361, 0]
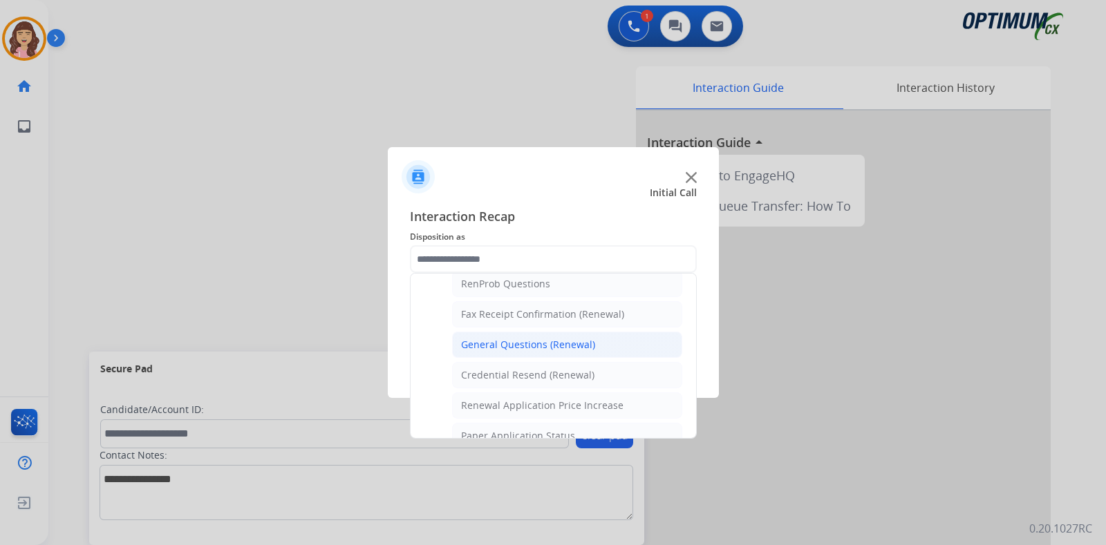
click at [539, 338] on div "General Questions (Renewal)" at bounding box center [528, 345] width 134 height 14
type input "**********"
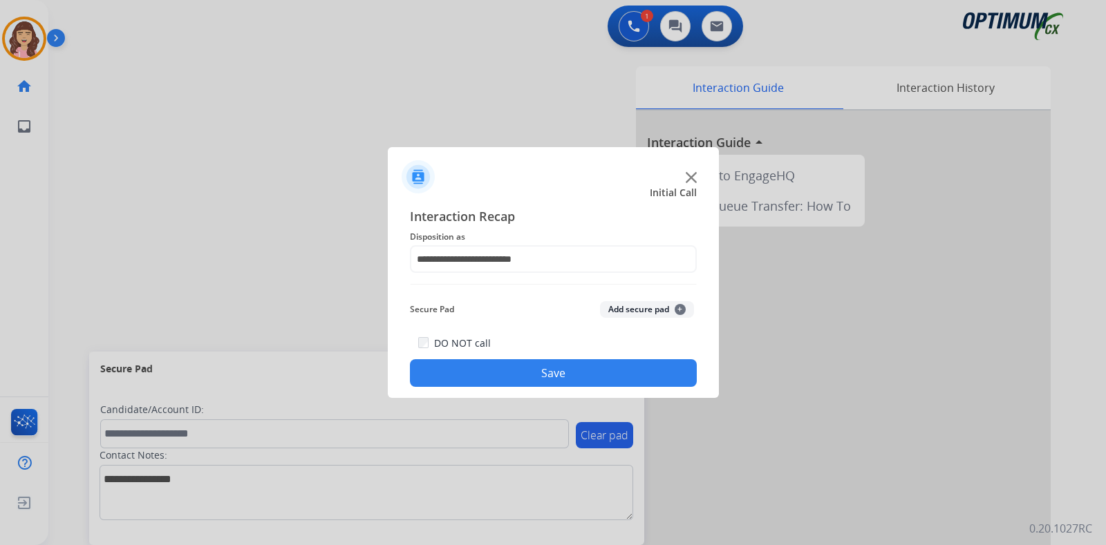
click at [500, 381] on button "Save" at bounding box center [553, 373] width 287 height 28
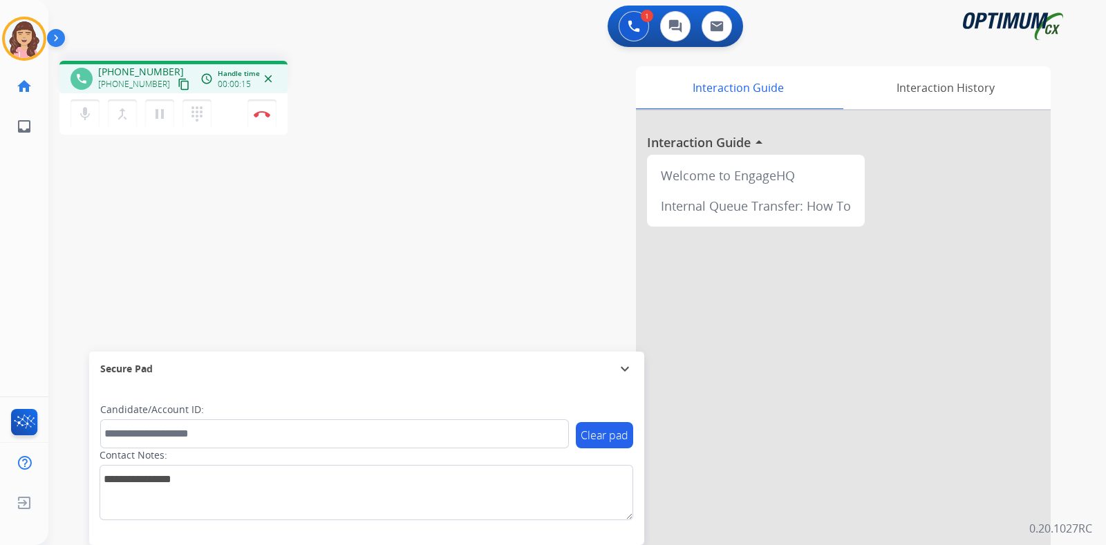
click at [178, 82] on mat-icon "content_copy" at bounding box center [184, 84] width 12 height 12
click at [264, 117] on img at bounding box center [262, 114] width 17 height 7
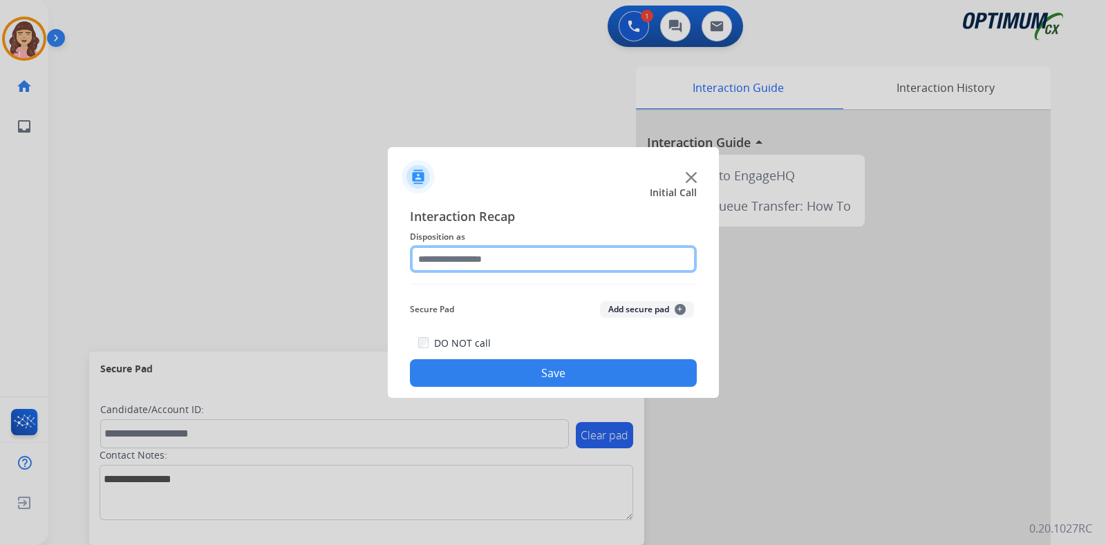
click at [515, 256] on input "text" at bounding box center [553, 259] width 287 height 28
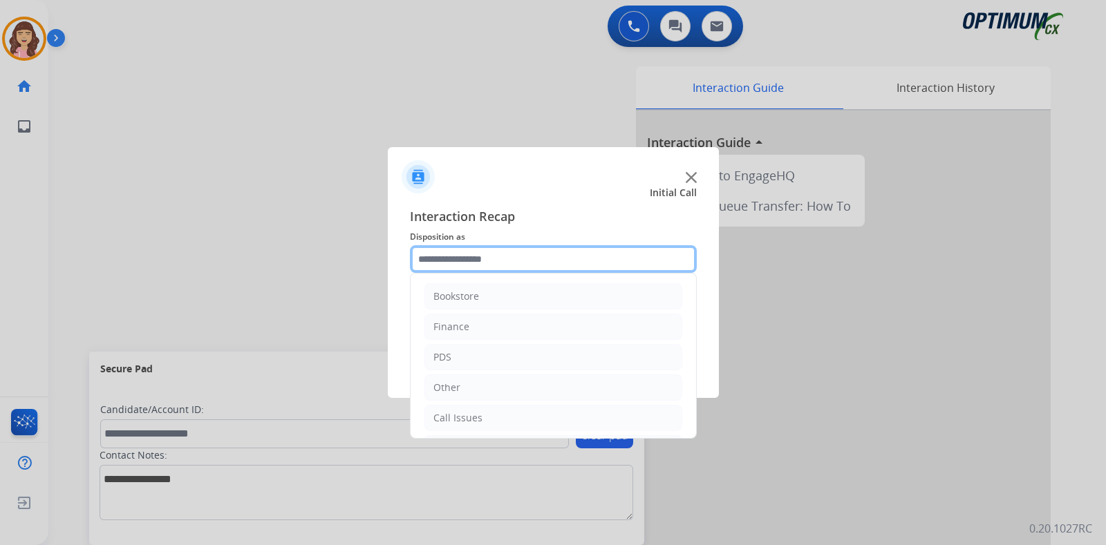
scroll to position [91, 0]
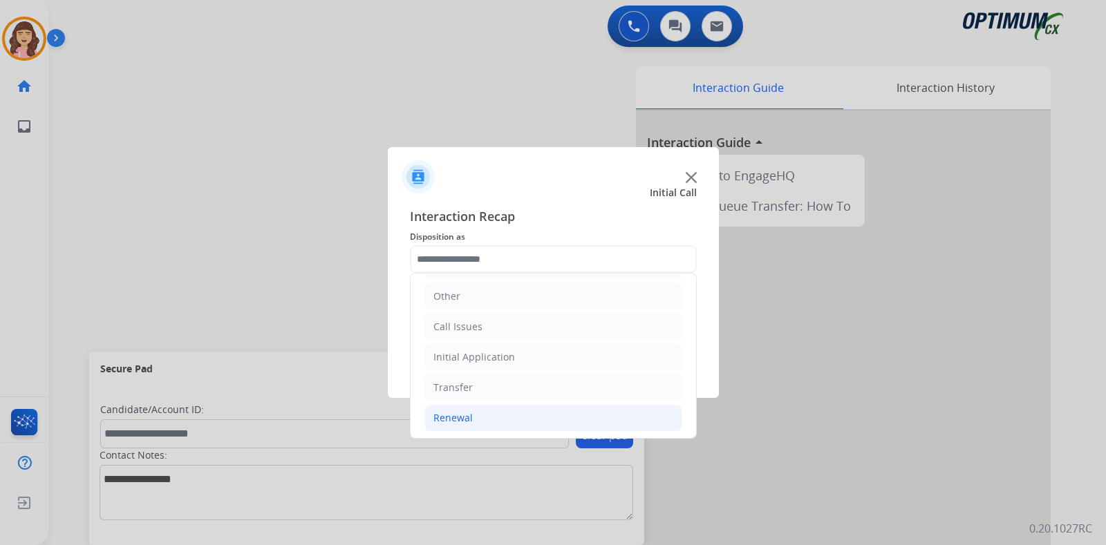
click at [459, 415] on div "Renewal" at bounding box center [452, 418] width 39 height 14
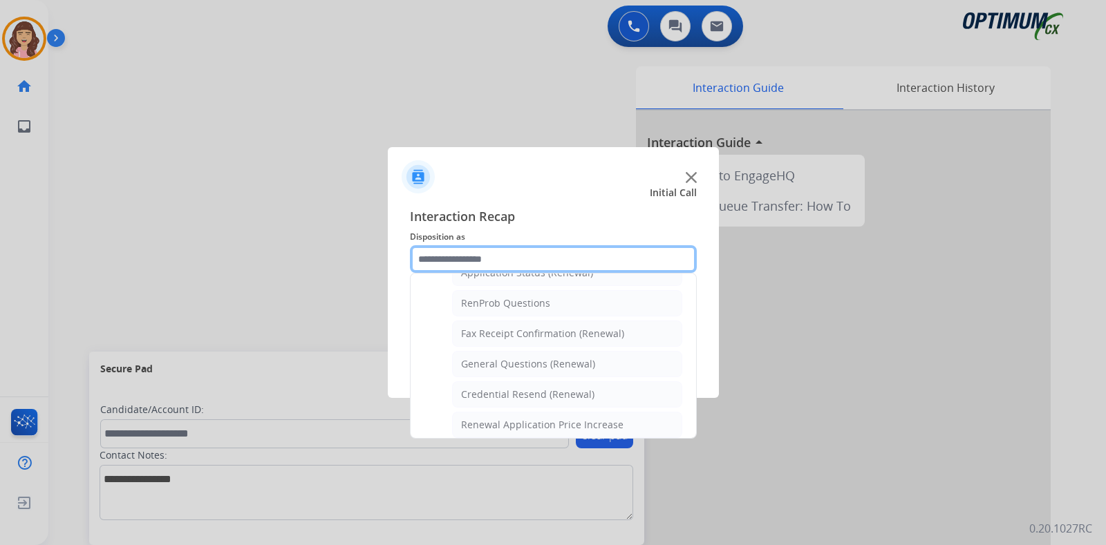
scroll to position [319, 0]
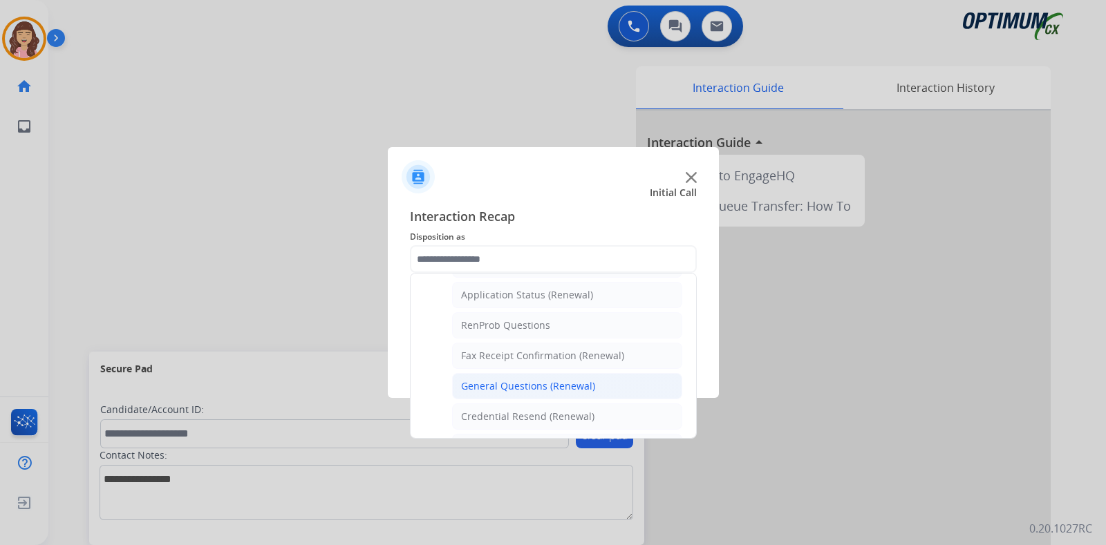
click at [545, 379] on div "General Questions (Renewal)" at bounding box center [528, 386] width 134 height 14
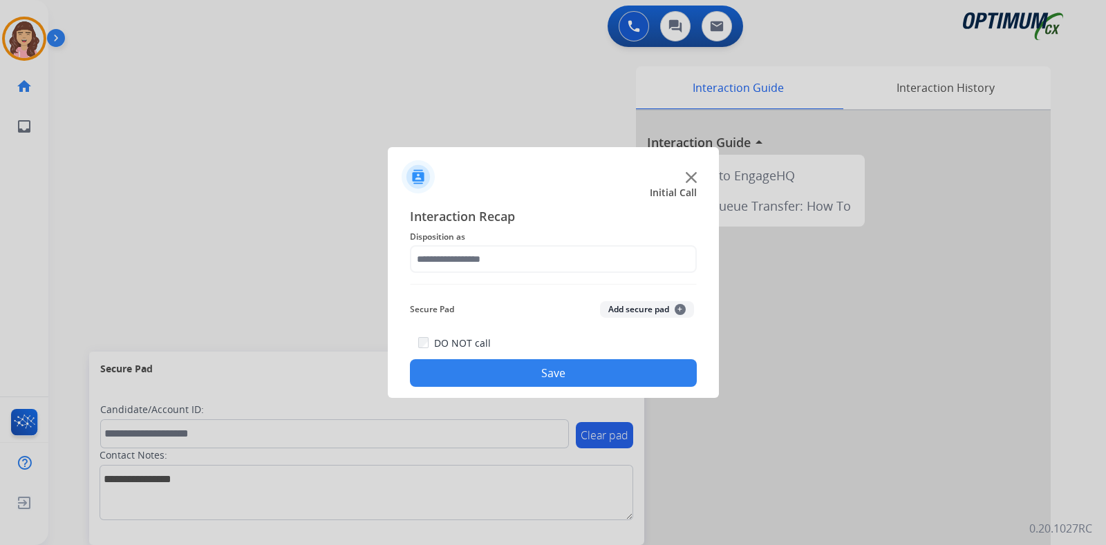
type input "**********"
click at [557, 375] on button "Save" at bounding box center [553, 373] width 287 height 28
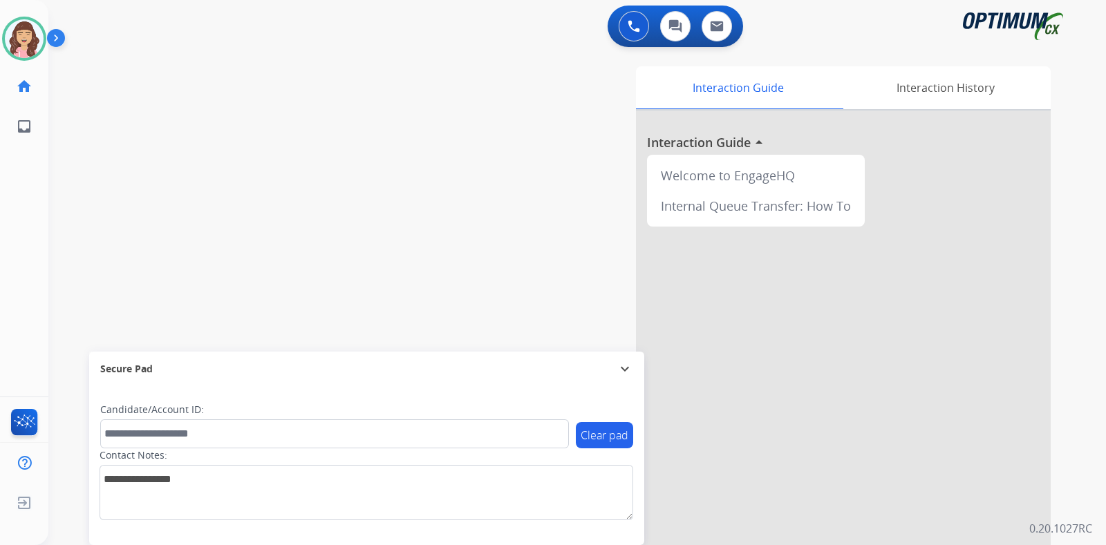
click at [239, 156] on div "swap_horiz Break voice bridge close_fullscreen Connect 3-Way Call merge_type Se…" at bounding box center [560, 338] width 1024 height 576
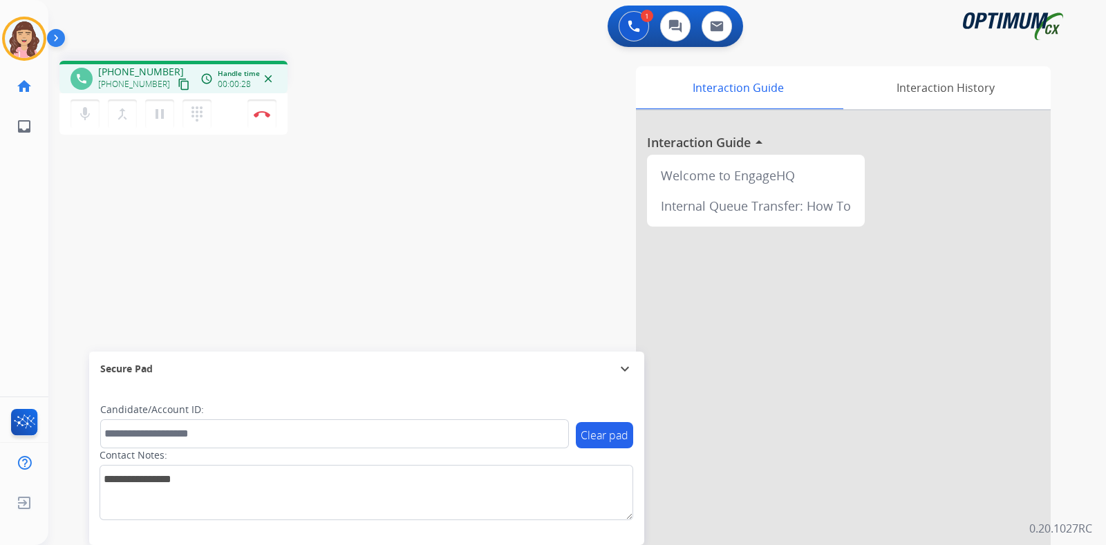
click at [178, 87] on mat-icon "content_copy" at bounding box center [184, 84] width 12 height 12
click at [261, 116] on img at bounding box center [262, 114] width 17 height 7
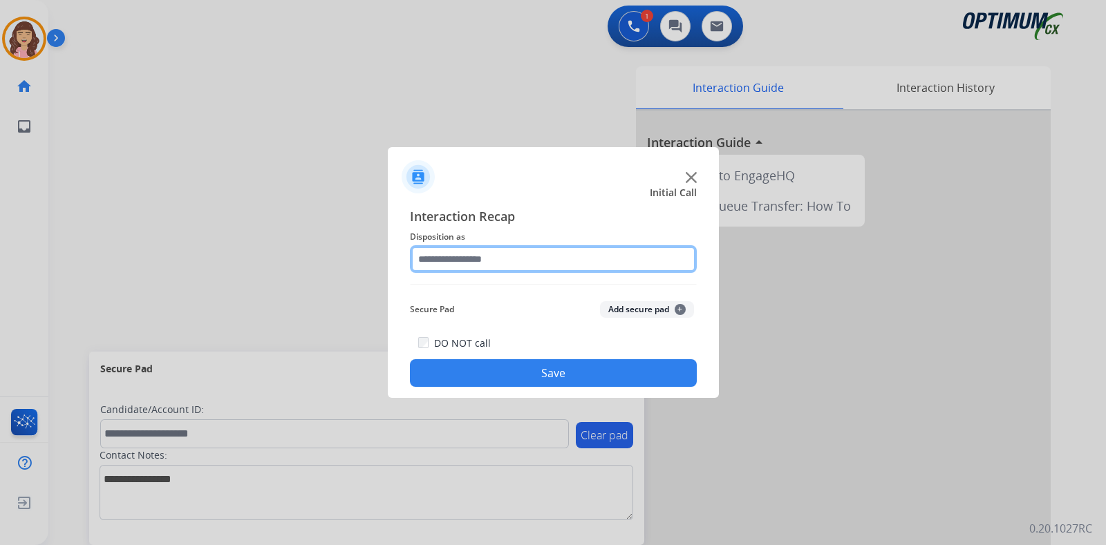
click at [511, 264] on input "text" at bounding box center [553, 259] width 287 height 28
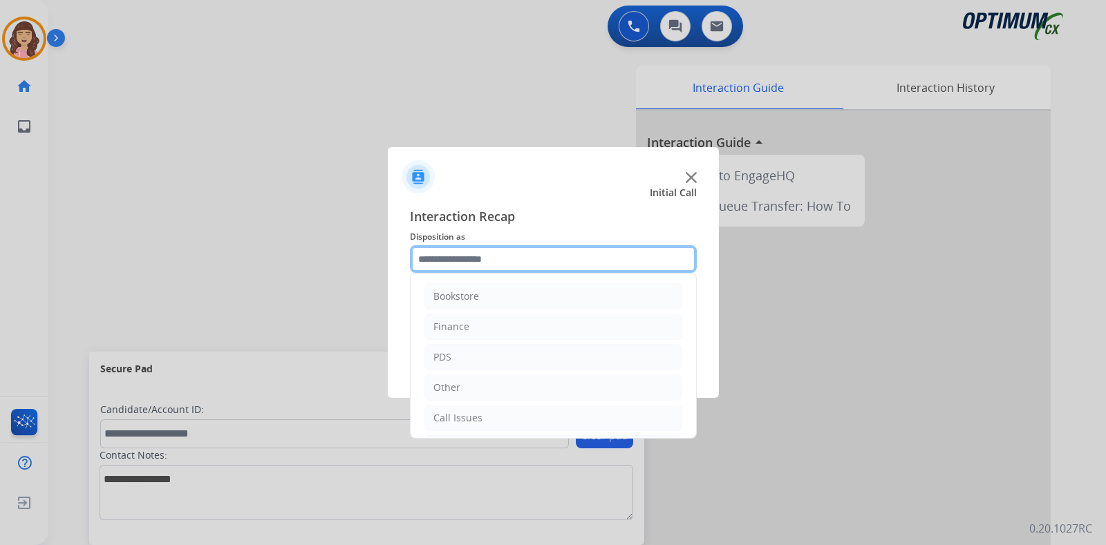
scroll to position [91, 0]
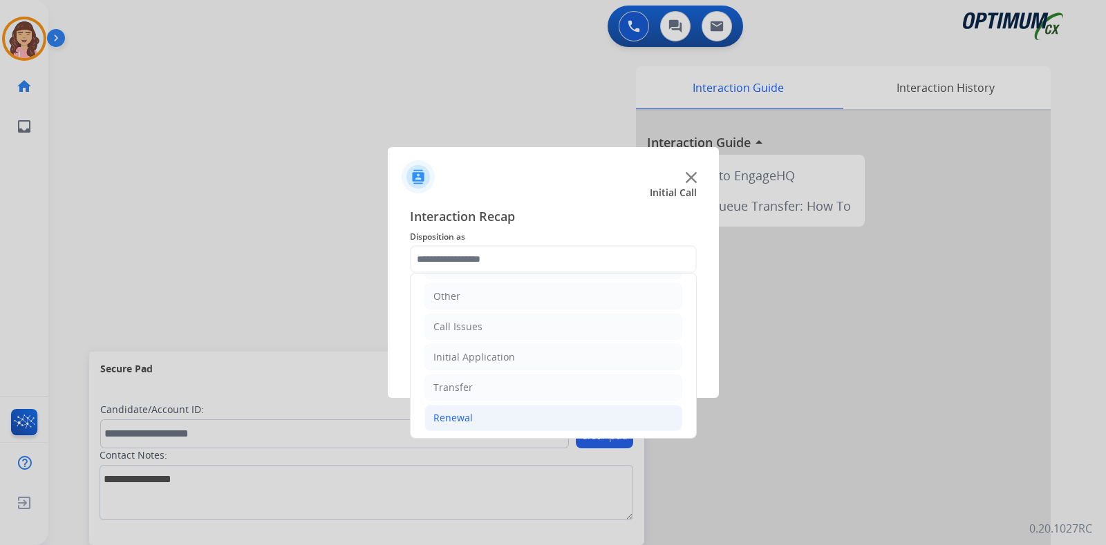
click at [479, 406] on li "Renewal" at bounding box center [553, 418] width 258 height 26
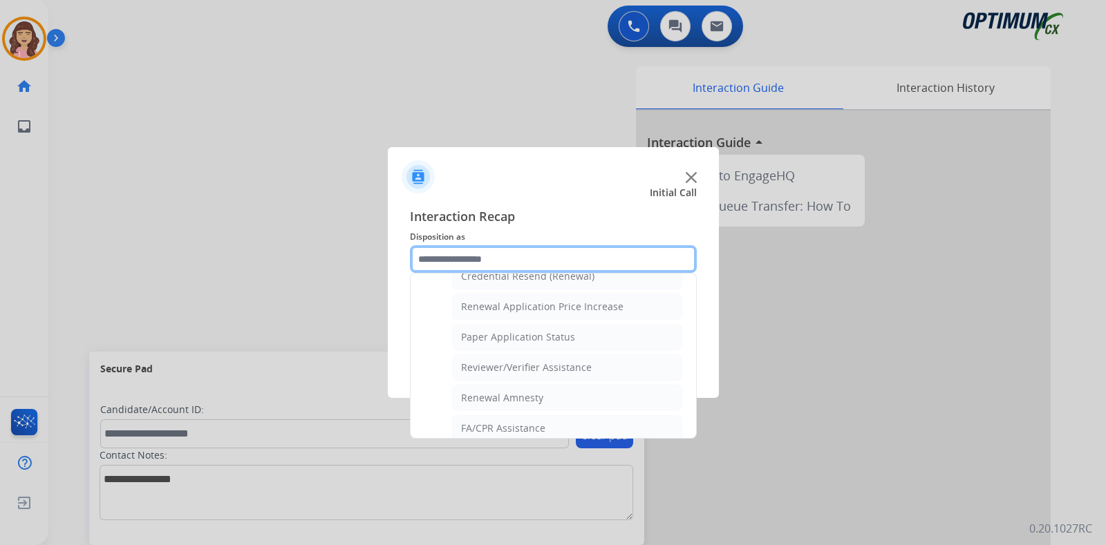
scroll to position [528, 0]
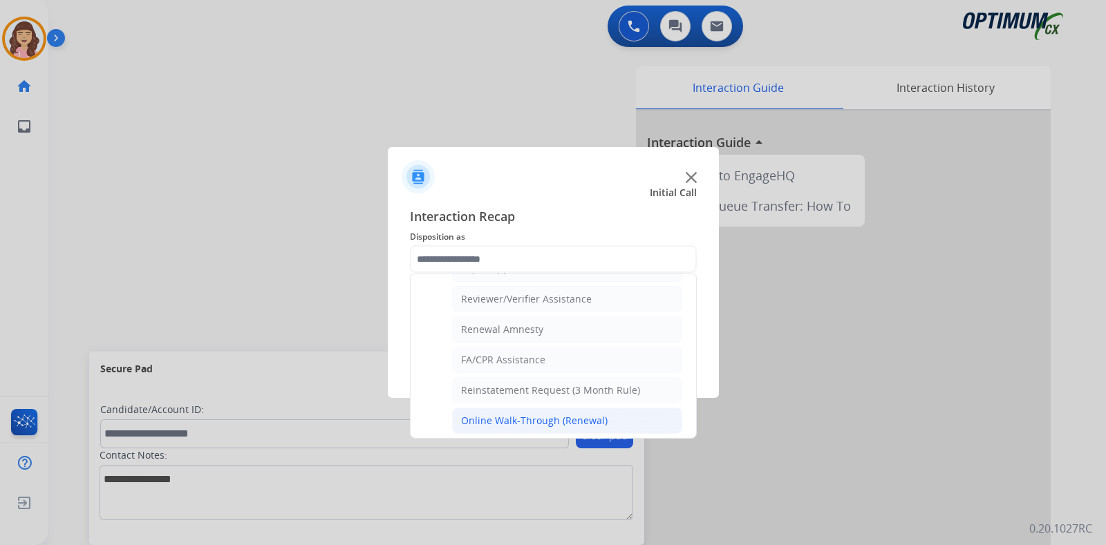
click at [566, 418] on div "Online Walk-Through (Renewal)" at bounding box center [534, 421] width 147 height 14
type input "**********"
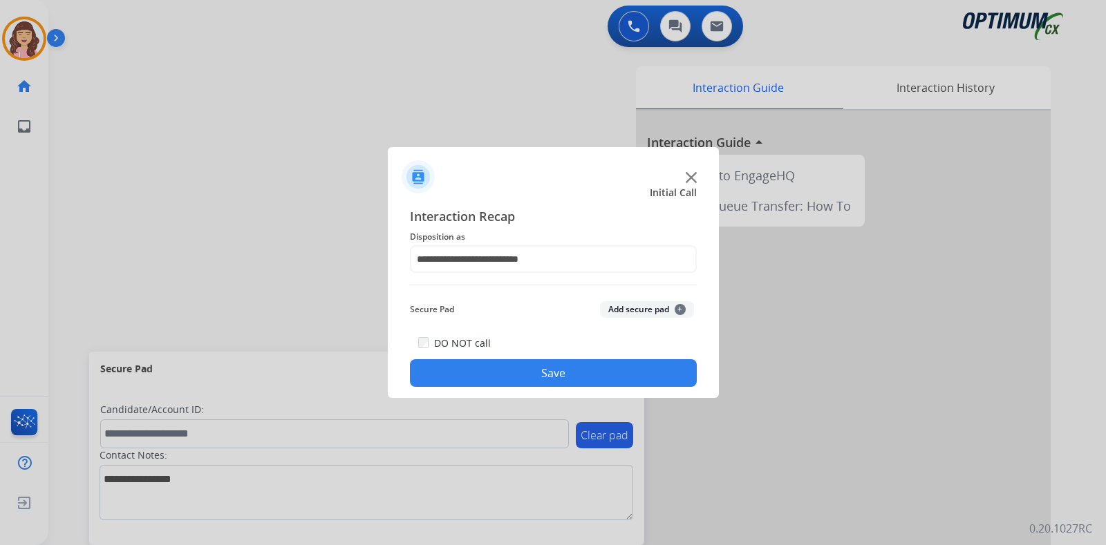
click at [549, 373] on button "Save" at bounding box center [553, 373] width 287 height 28
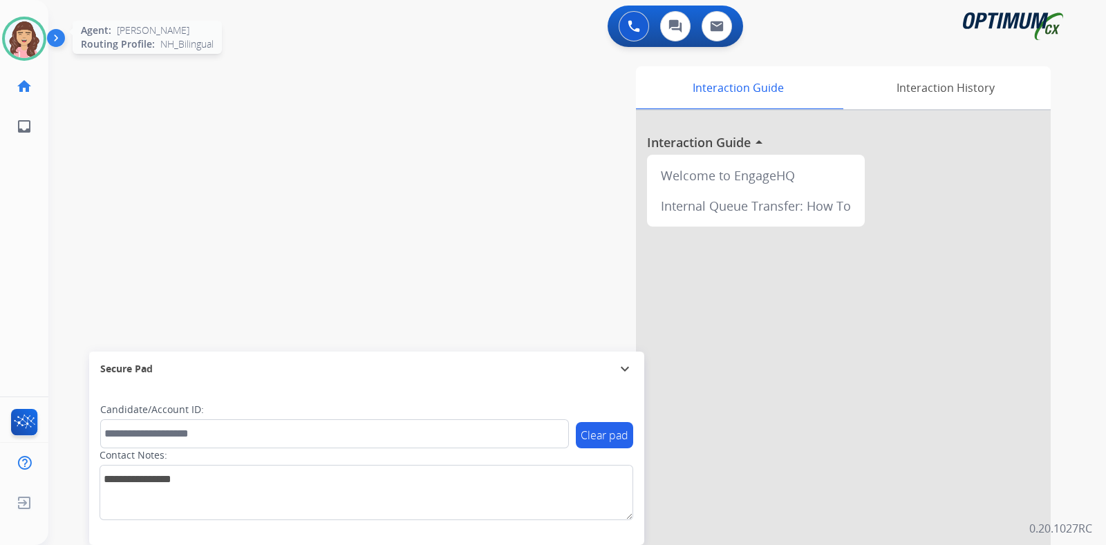
click at [29, 39] on img at bounding box center [24, 38] width 39 height 39
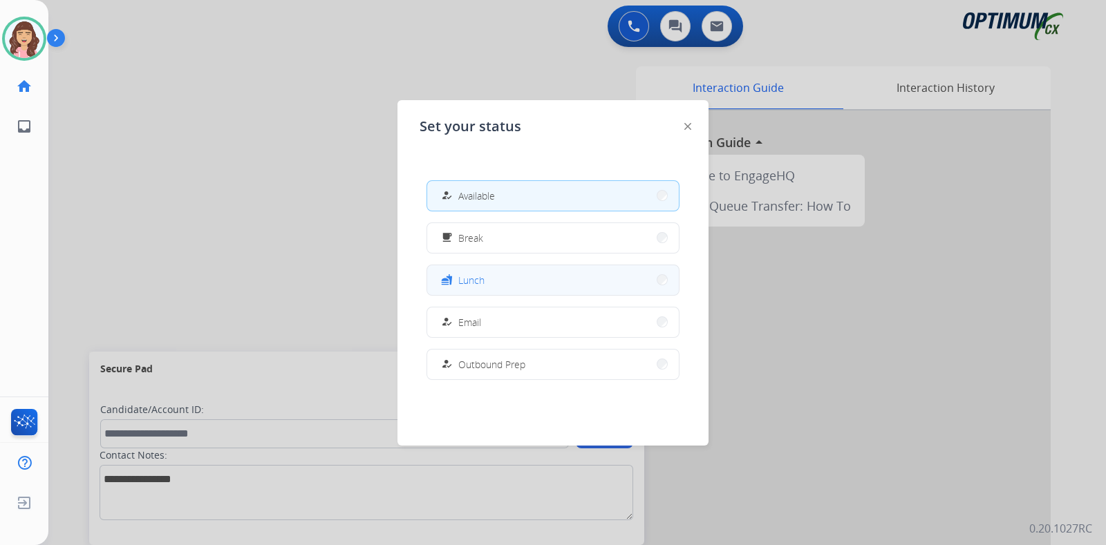
click at [492, 281] on button "fastfood Lunch" at bounding box center [553, 280] width 252 height 30
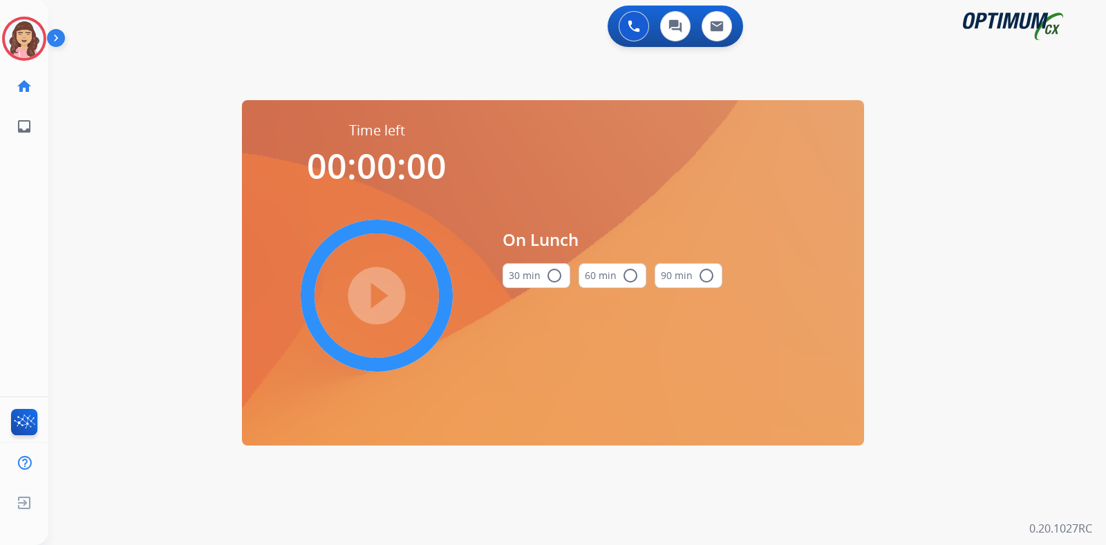
click at [540, 276] on button "30 min radio_button_unchecked" at bounding box center [536, 275] width 68 height 25
click at [370, 293] on mat-icon "play_circle_filled" at bounding box center [376, 296] width 17 height 17
